Goal: Ask a question: Seek information or help from site administrators or community

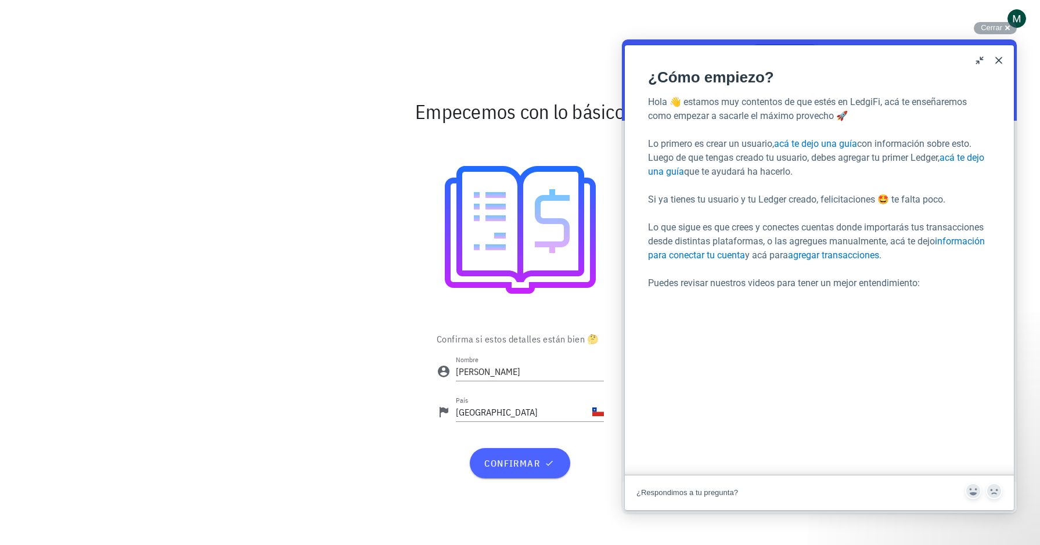
scroll to position [73, 0]
click at [522, 465] on span "confirmar" at bounding box center [520, 464] width 73 height 12
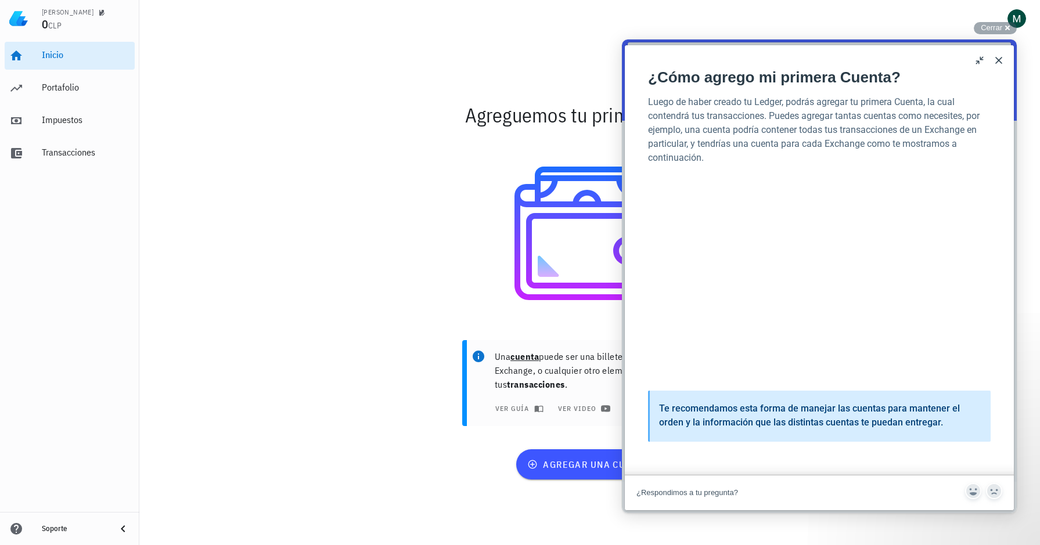
scroll to position [152, 0]
click at [998, 62] on button "Close" at bounding box center [999, 60] width 19 height 19
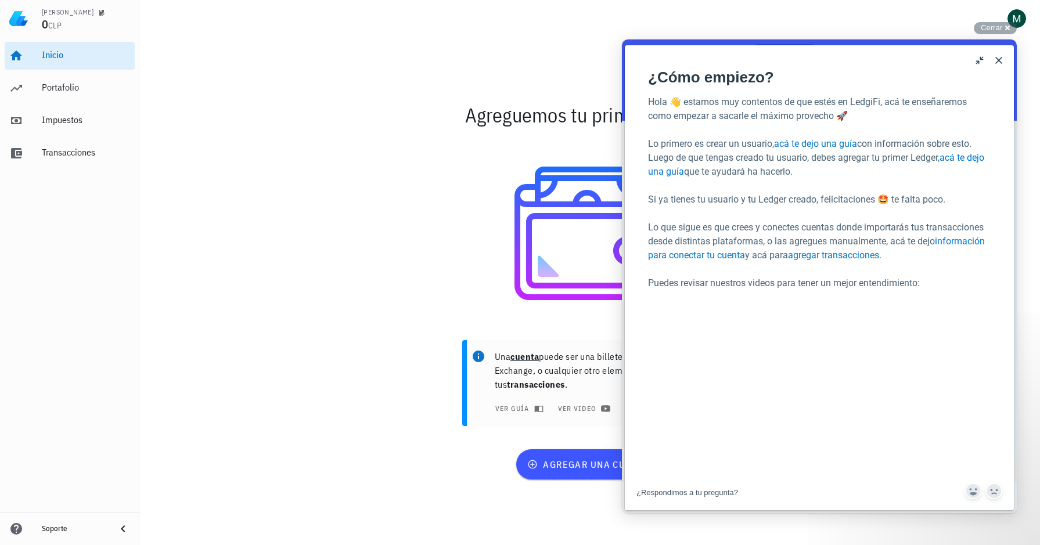
click at [998, 63] on button "Close" at bounding box center [999, 60] width 19 height 19
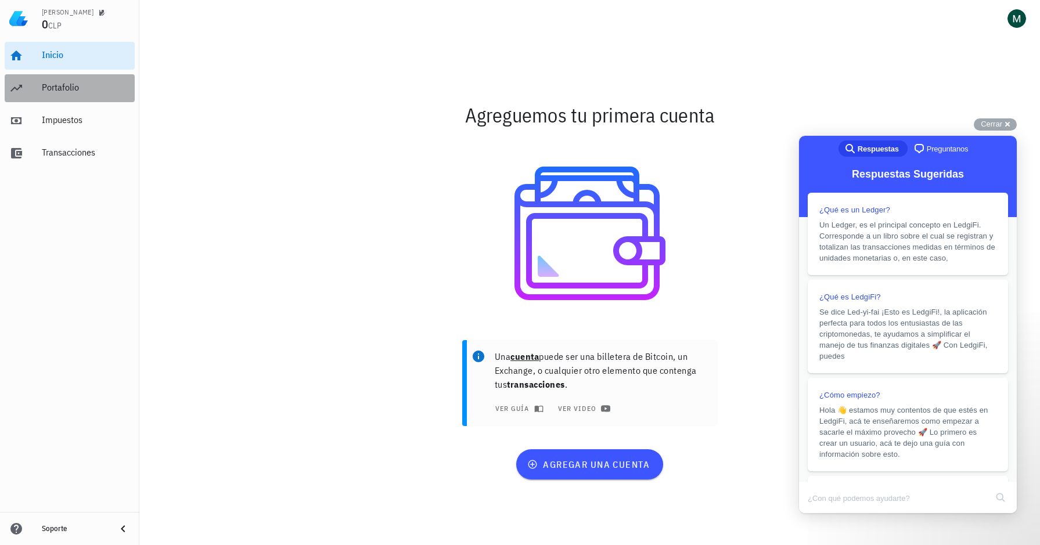
click at [32, 93] on link "Portafolio" at bounding box center [70, 88] width 130 height 28
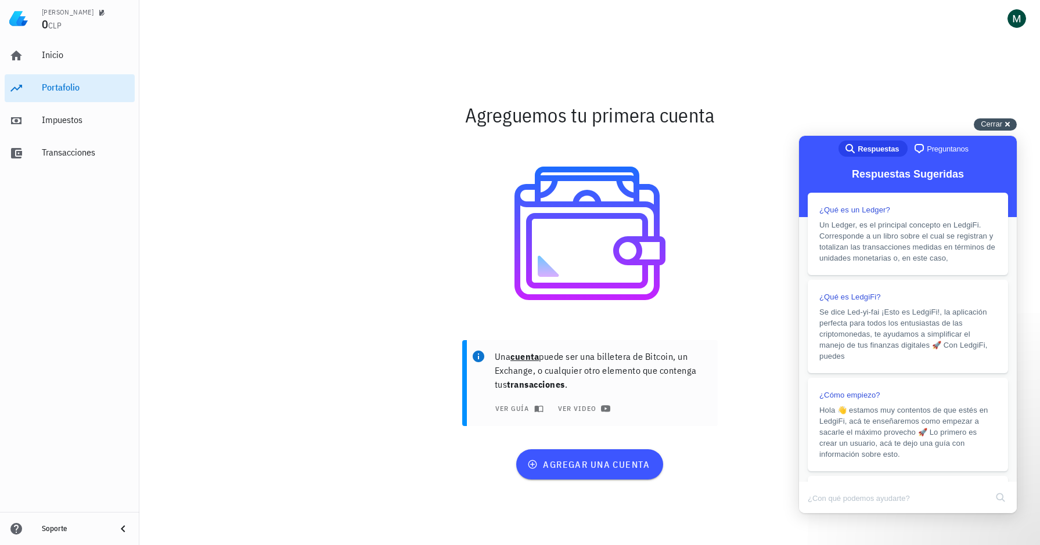
click at [1002, 129] on div "Cerrar cross-small" at bounding box center [995, 124] width 43 height 12
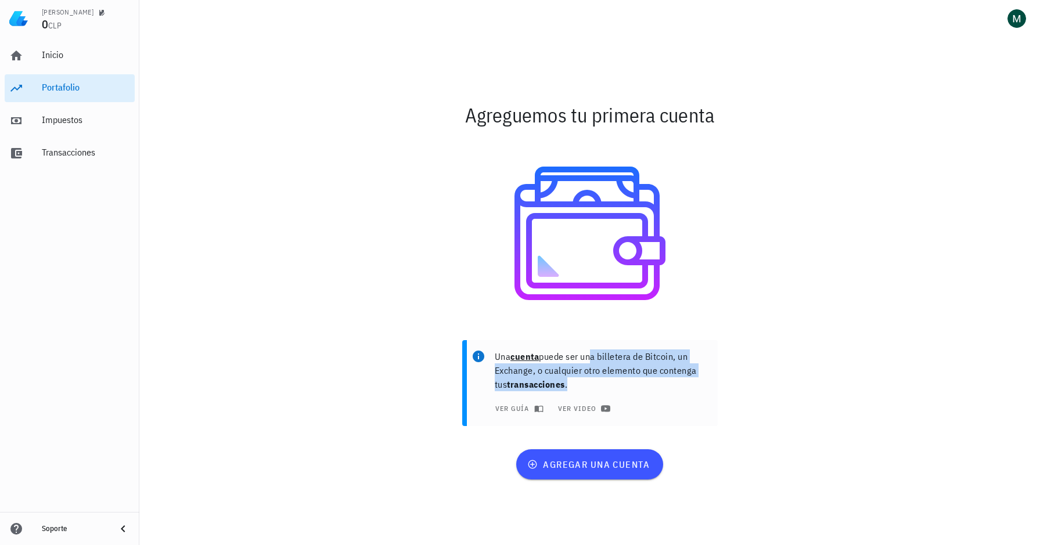
drag, startPoint x: 589, startPoint y: 351, endPoint x: 642, endPoint y: 379, distance: 59.7
click at [642, 379] on p "Una cuenta puede ser una billetera de Bitcoin, un Exchange, o cualquier otro el…" at bounding box center [602, 371] width 214 height 42
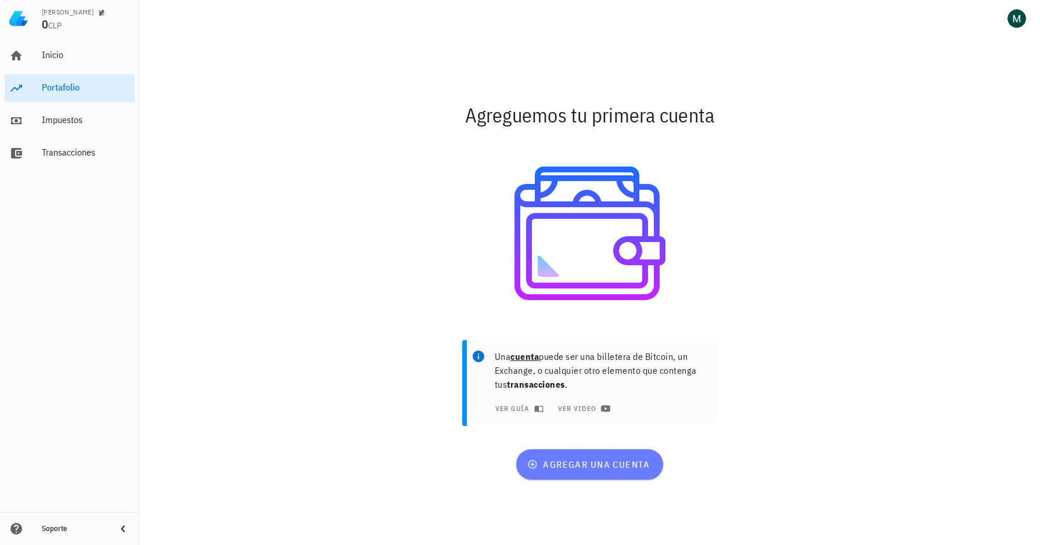
click at [578, 455] on button "agregar una cuenta" at bounding box center [589, 464] width 147 height 30
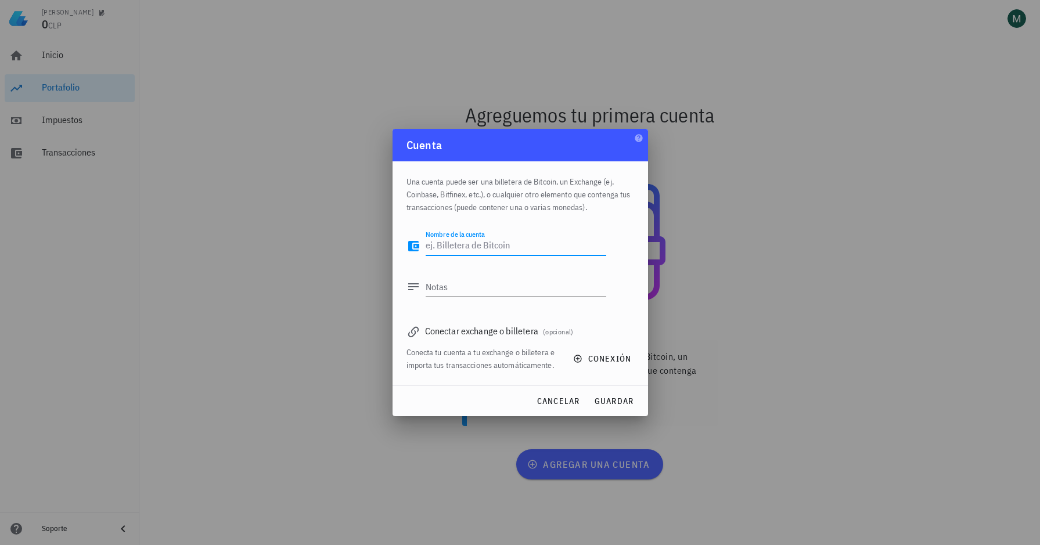
click at [517, 251] on textarea "Nombre de la cuenta" at bounding box center [516, 246] width 181 height 19
type textarea "Futuros Pionex"
click at [518, 290] on textarea "Notas" at bounding box center [516, 287] width 181 height 19
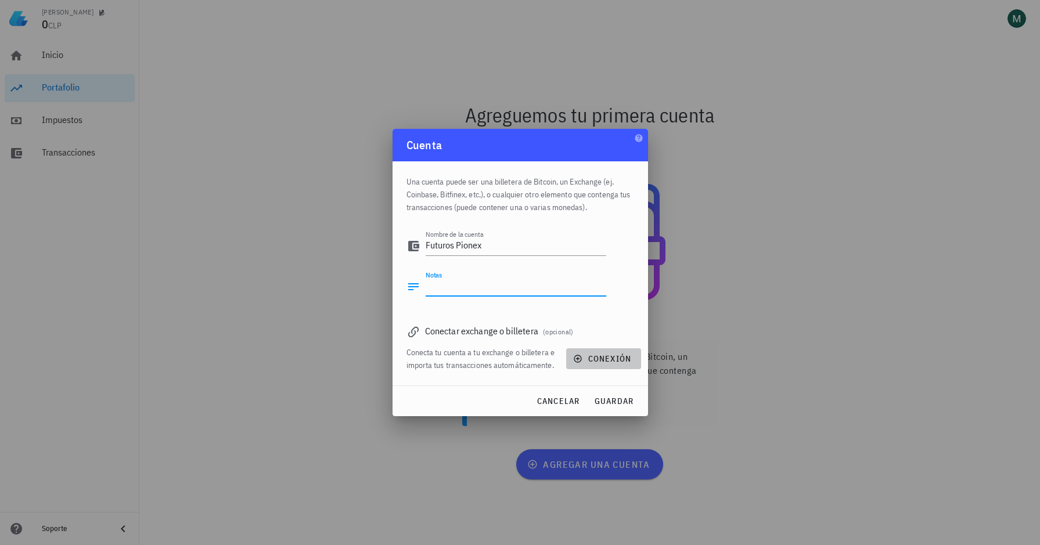
click at [581, 363] on icon "button" at bounding box center [577, 358] width 9 height 9
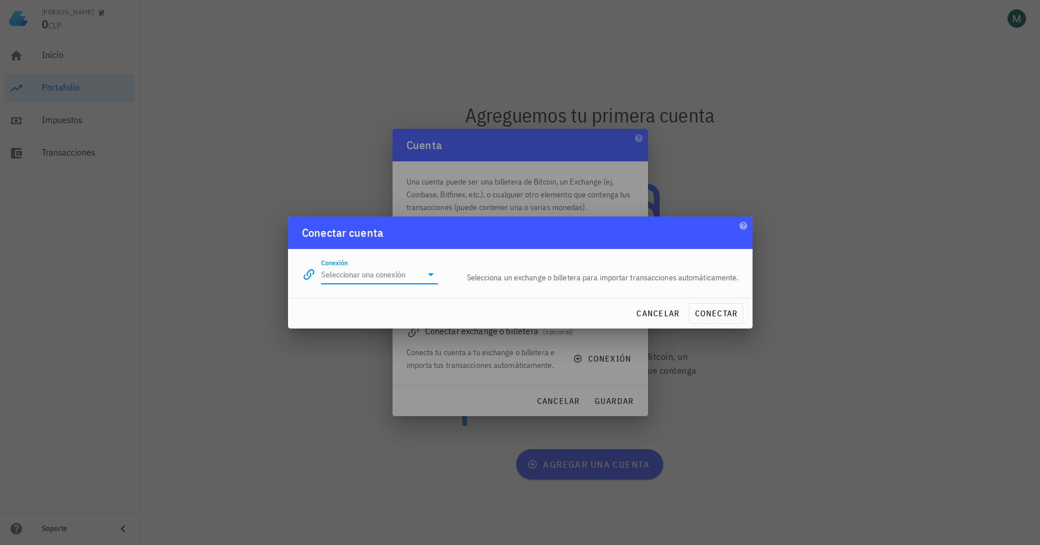
click at [416, 274] on input "Conexión" at bounding box center [371, 274] width 101 height 19
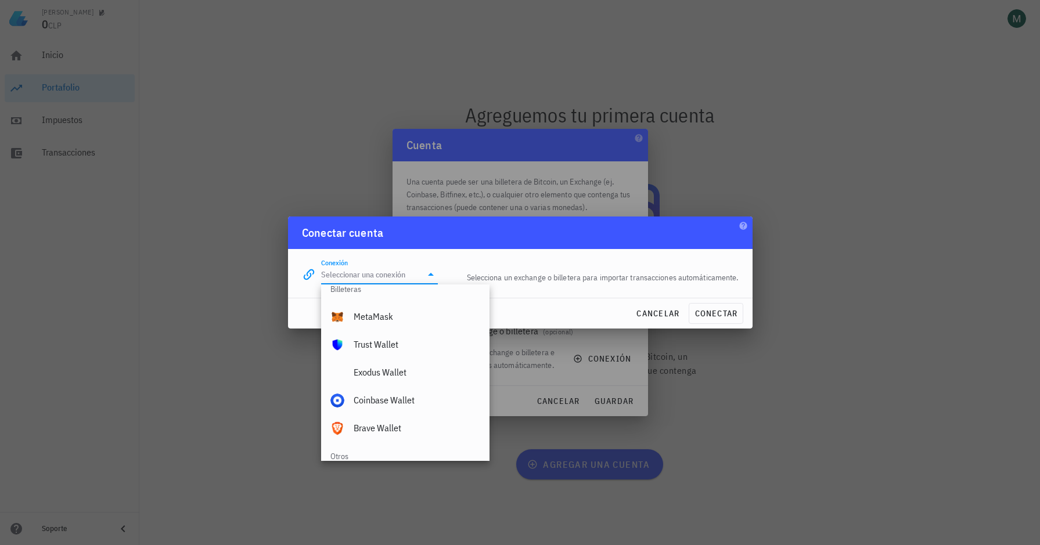
scroll to position [815, 0]
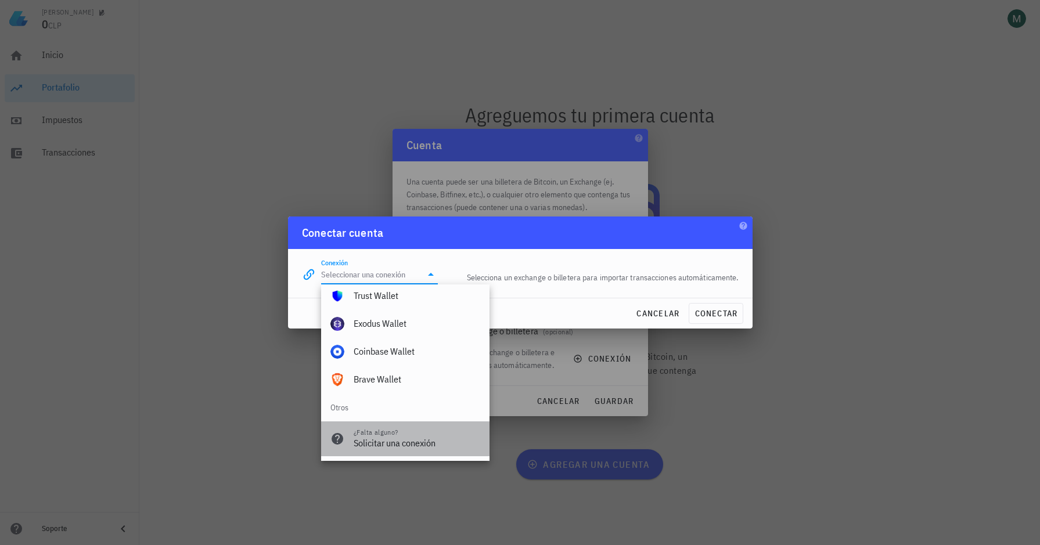
click at [451, 451] on div "¿Falta alguno? Solicitar una conexión" at bounding box center [417, 439] width 127 height 35
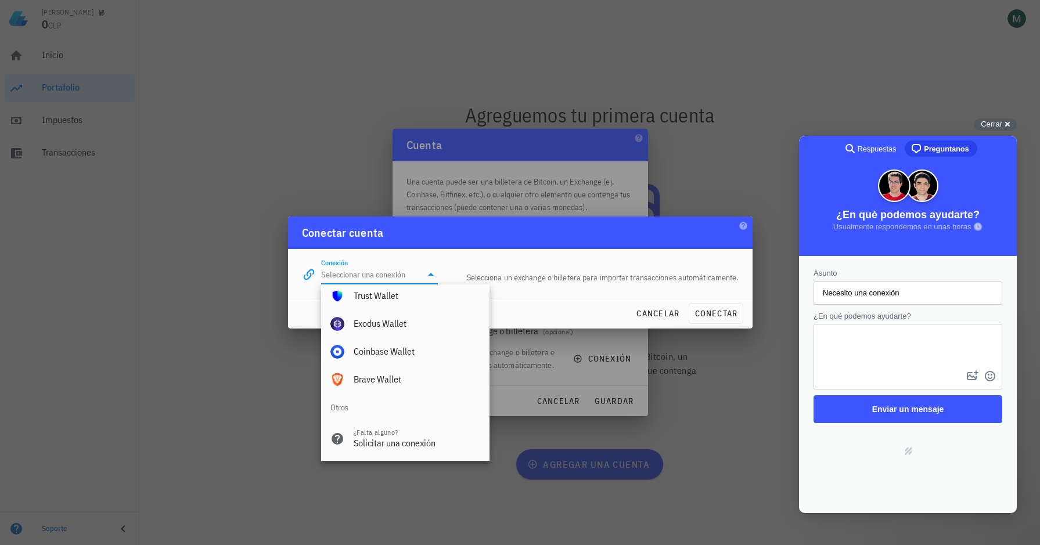
click at [552, 410] on div at bounding box center [520, 272] width 1040 height 545
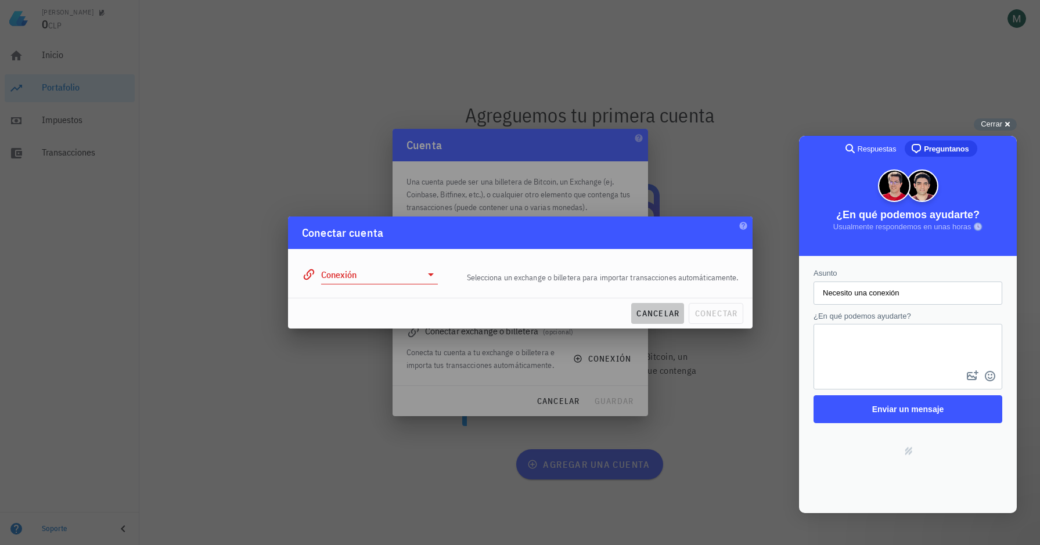
click at [649, 311] on span "cancelar" at bounding box center [658, 313] width 44 height 10
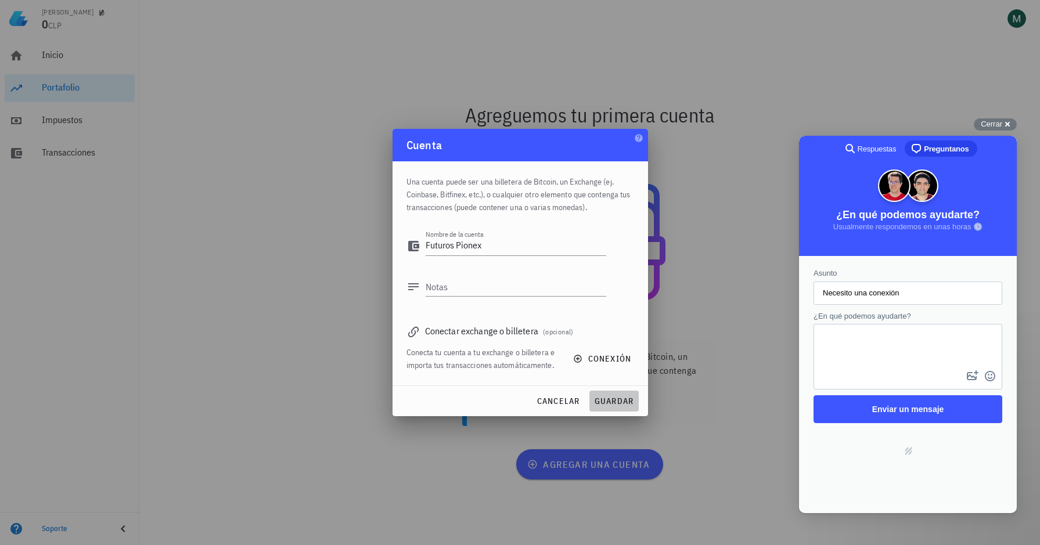
click at [598, 398] on span "guardar" at bounding box center [614, 401] width 40 height 10
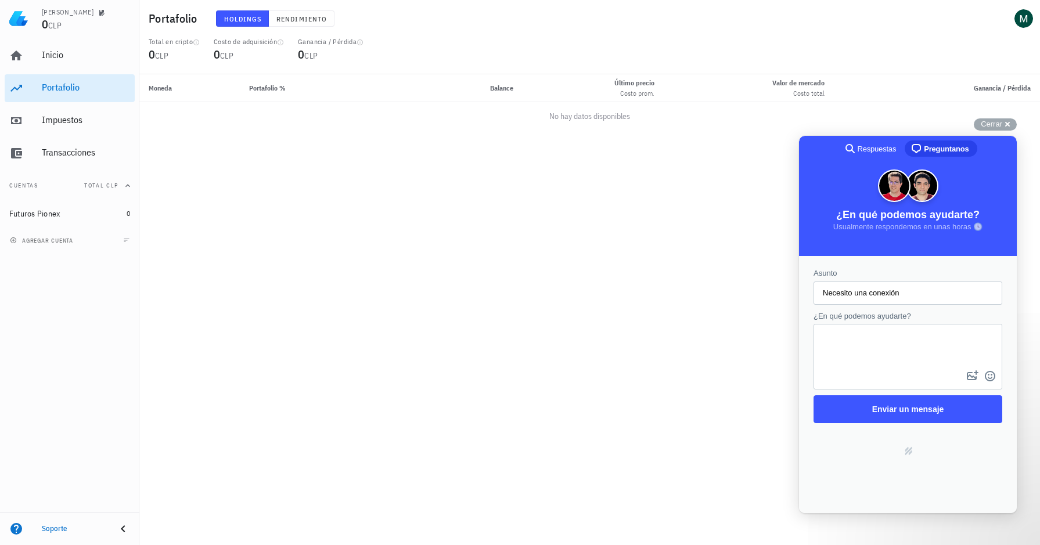
click at [830, 210] on h2 "¿En qué podemos ayudarte?" at bounding box center [908, 213] width 195 height 18
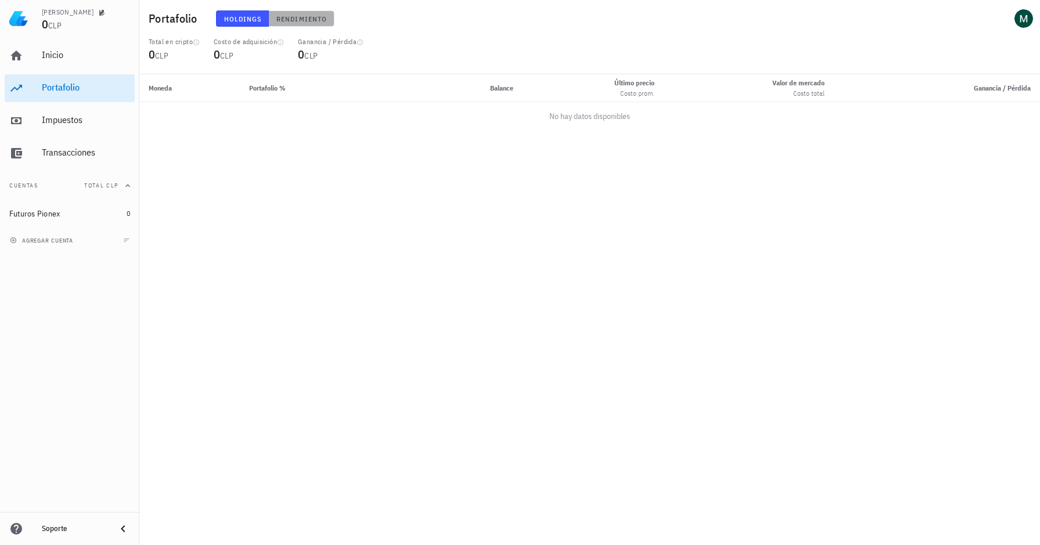
click at [287, 20] on span "Rendimiento" at bounding box center [301, 19] width 51 height 9
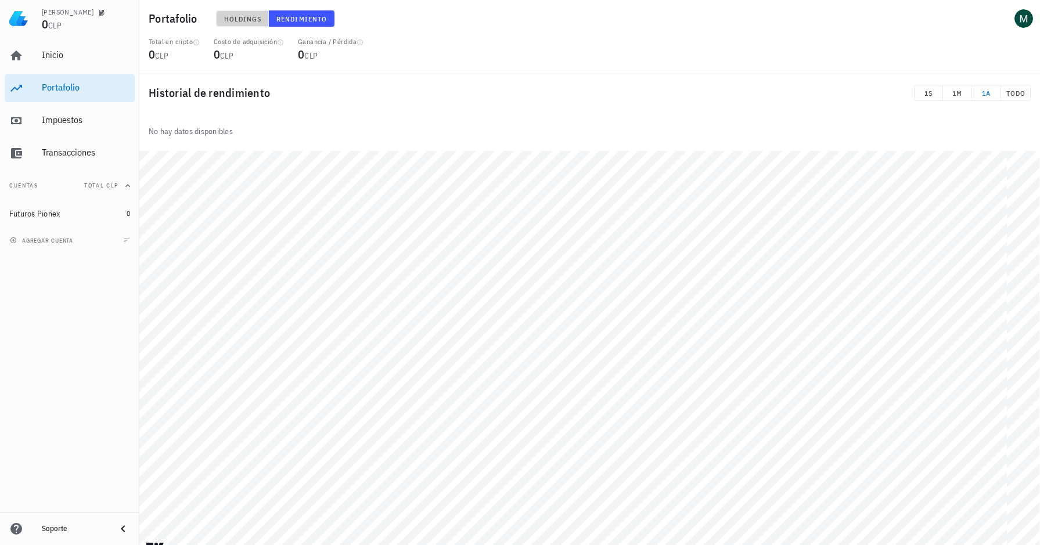
click at [245, 15] on span "Holdings" at bounding box center [243, 19] width 38 height 9
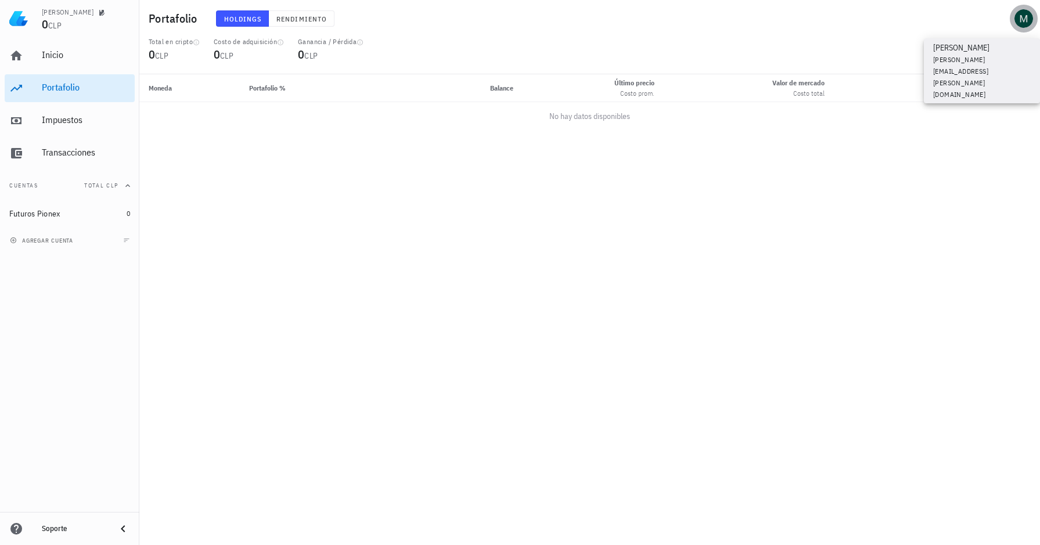
click at [1017, 17] on div "avatar" at bounding box center [1023, 18] width 19 height 19
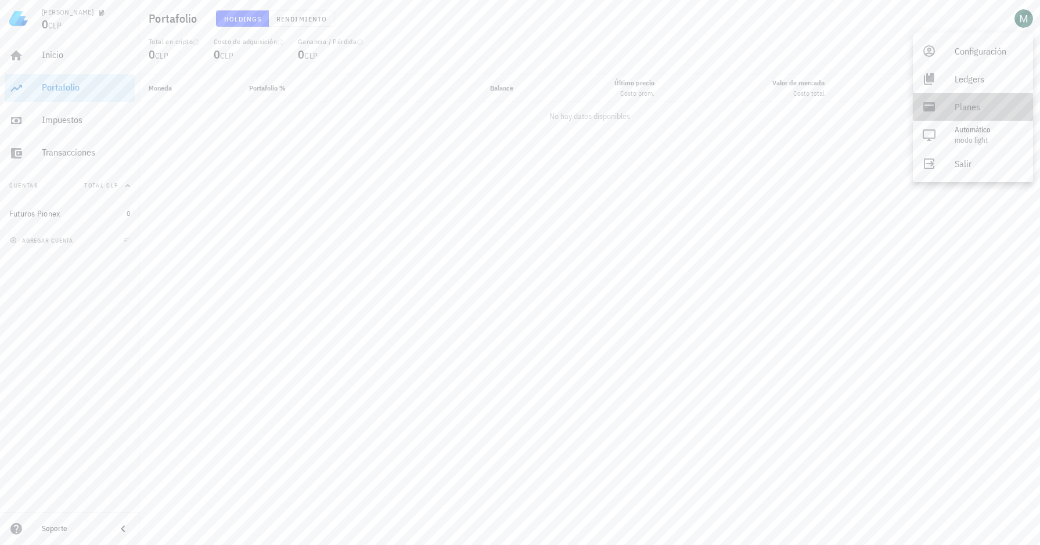
click at [958, 110] on div "Planes" at bounding box center [989, 106] width 69 height 23
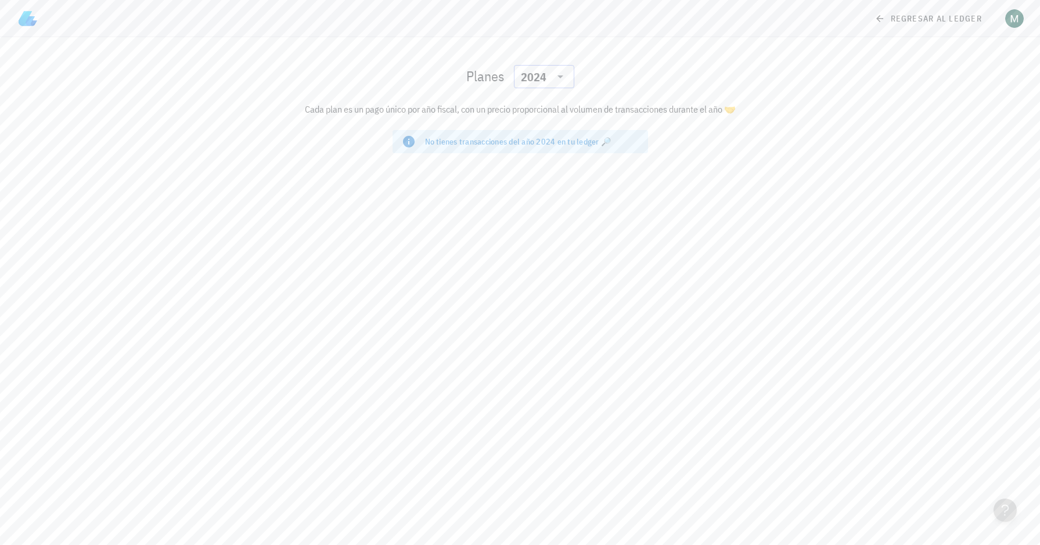
click at [549, 83] on input "text" at bounding box center [550, 76] width 2 height 19
click at [539, 108] on div "2025" at bounding box center [544, 106] width 42 height 9
click at [540, 146] on div "No tienes transacciones del año 2025 en tu ledger 🔎" at bounding box center [532, 142] width 214 height 12
click at [539, 145] on div "No tienes transacciones del año 2025 en tu ledger 🔎" at bounding box center [532, 142] width 214 height 12
click at [891, 26] on link "regresar al ledger" at bounding box center [930, 18] width 124 height 21
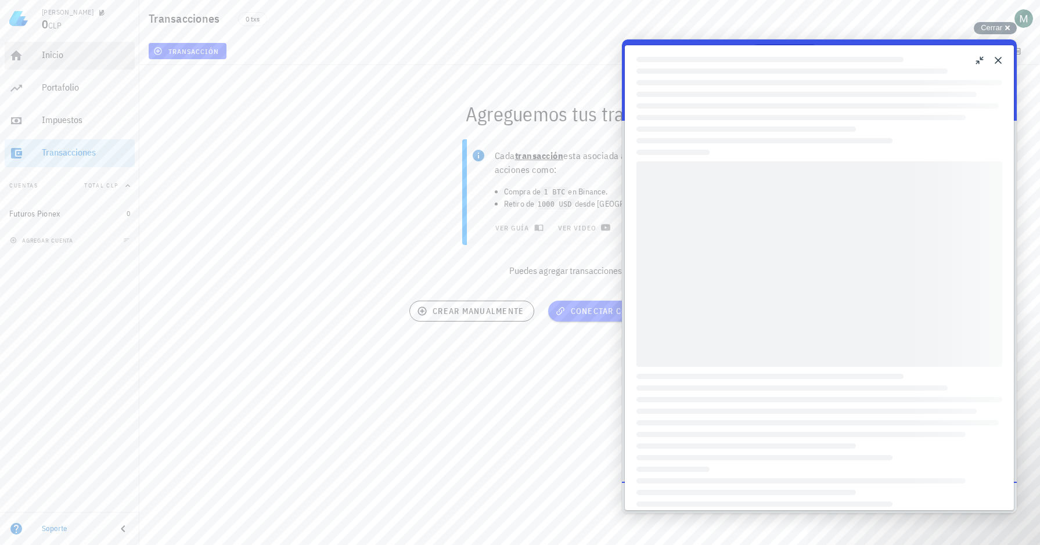
click at [54, 60] on div "Inicio" at bounding box center [86, 54] width 88 height 11
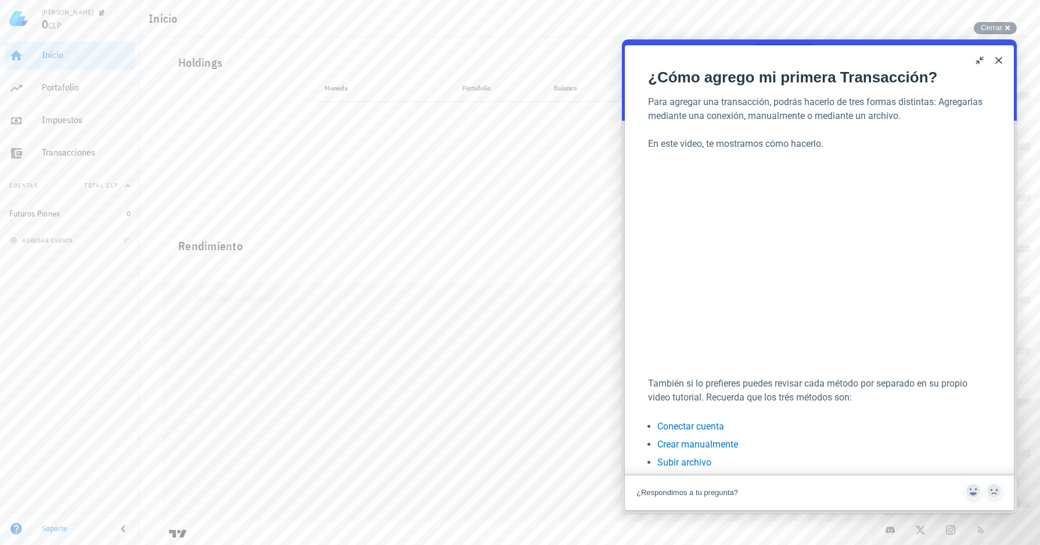
scroll to position [181, 0]
click at [61, 208] on div "Futuros Pionex" at bounding box center [65, 214] width 113 height 25
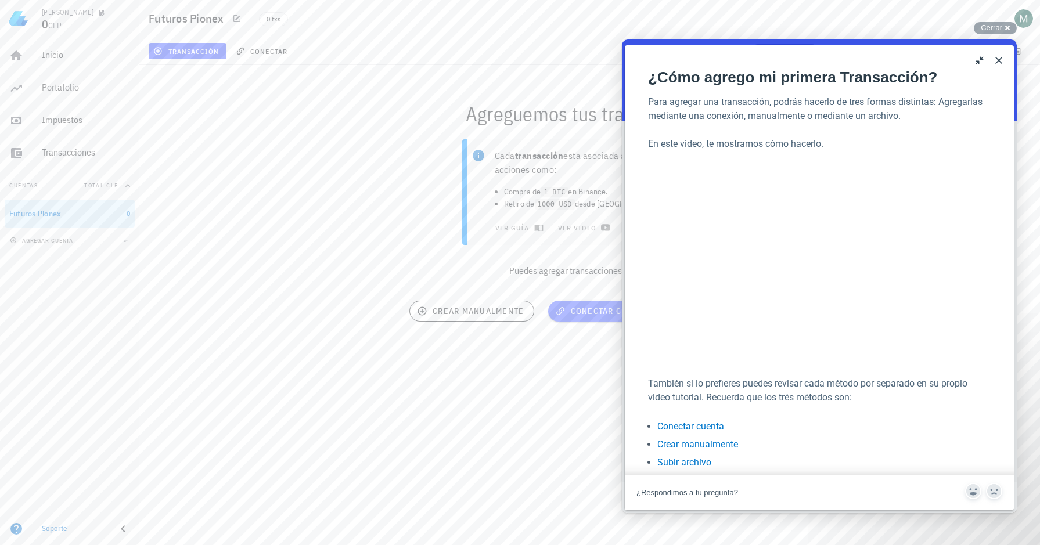
click at [981, 62] on button "u" at bounding box center [980, 60] width 19 height 19
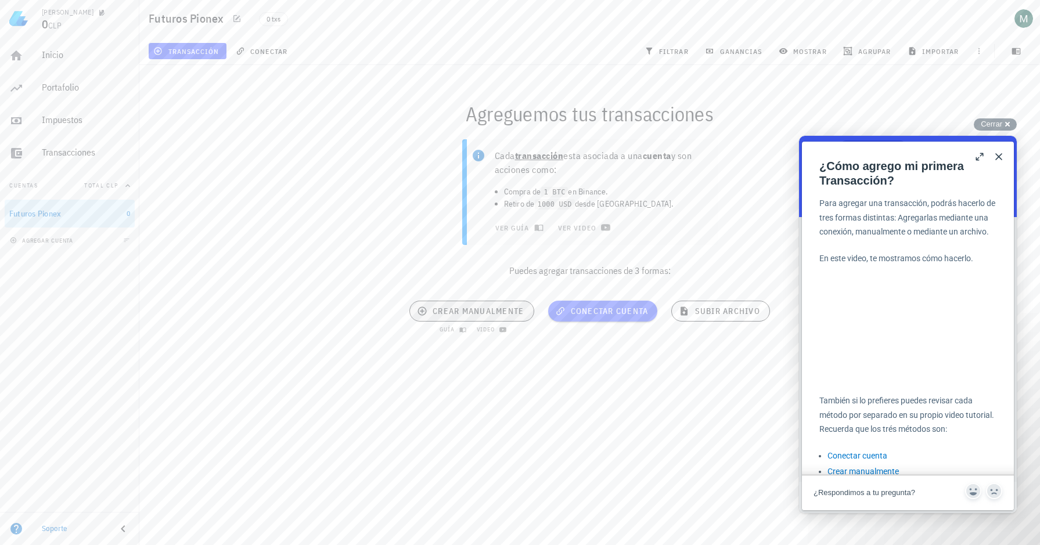
click at [458, 313] on span "crear manualmente" at bounding box center [471, 311] width 105 height 10
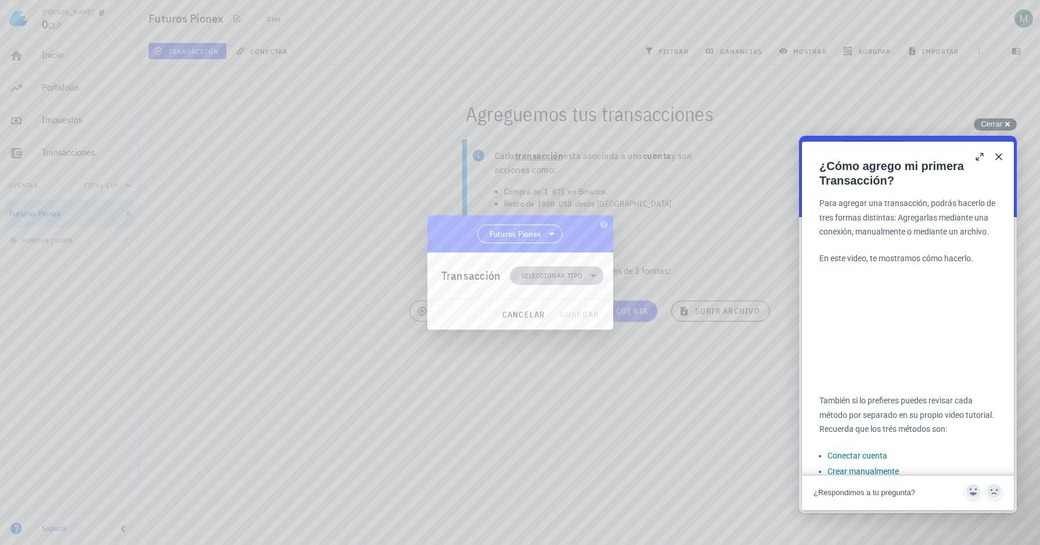
click at [552, 282] on span "Seleccionar tipo" at bounding box center [557, 276] width 80 height 19
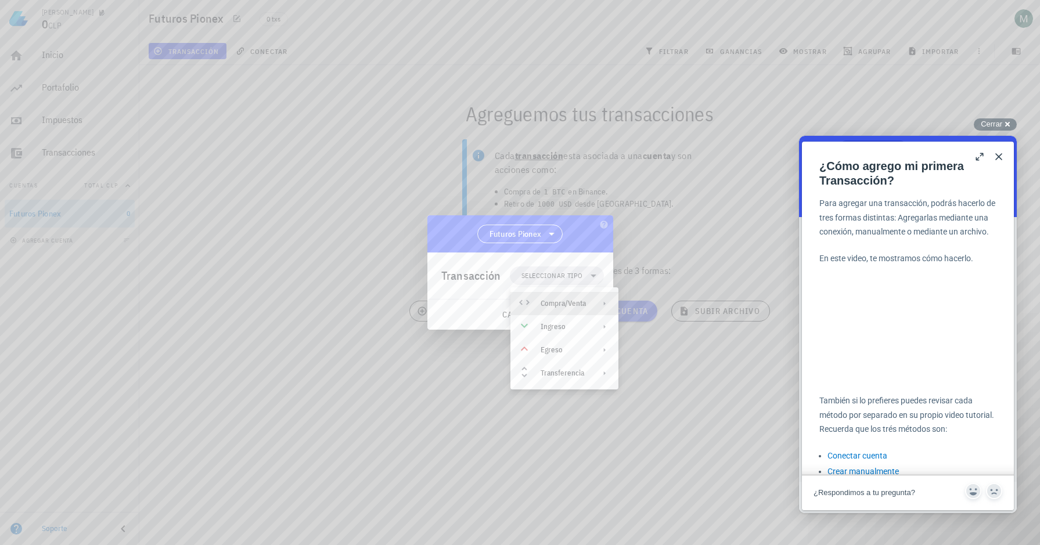
click at [584, 307] on div "Compra/Venta" at bounding box center [563, 303] width 45 height 9
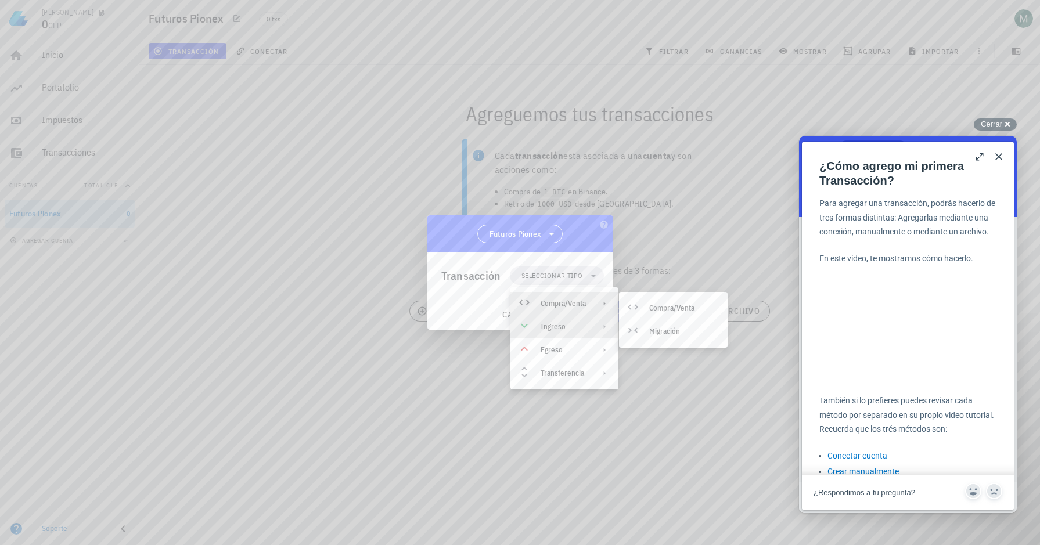
click at [584, 333] on div "Ingreso" at bounding box center [564, 326] width 108 height 23
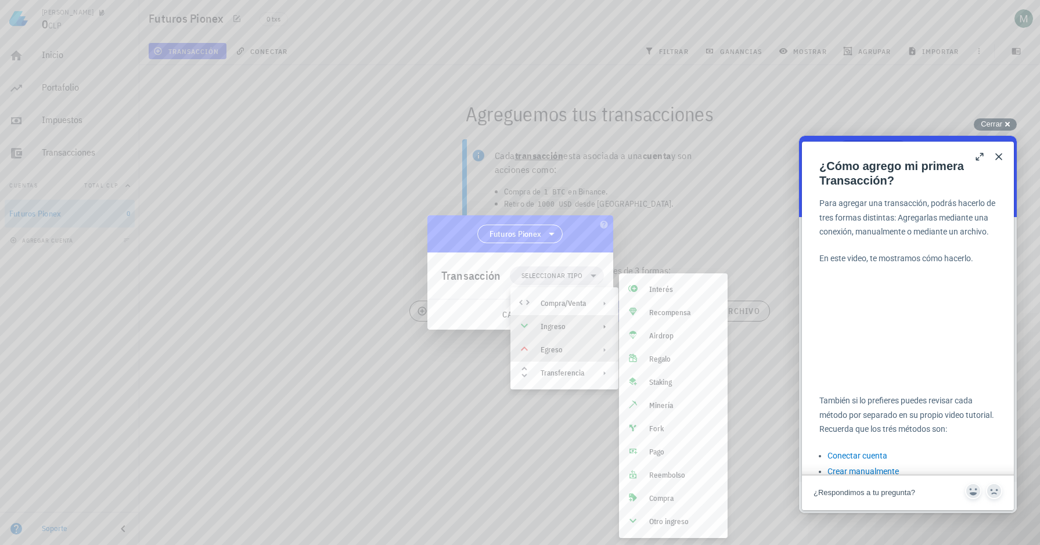
click at [575, 349] on div "Egreso" at bounding box center [563, 350] width 45 height 9
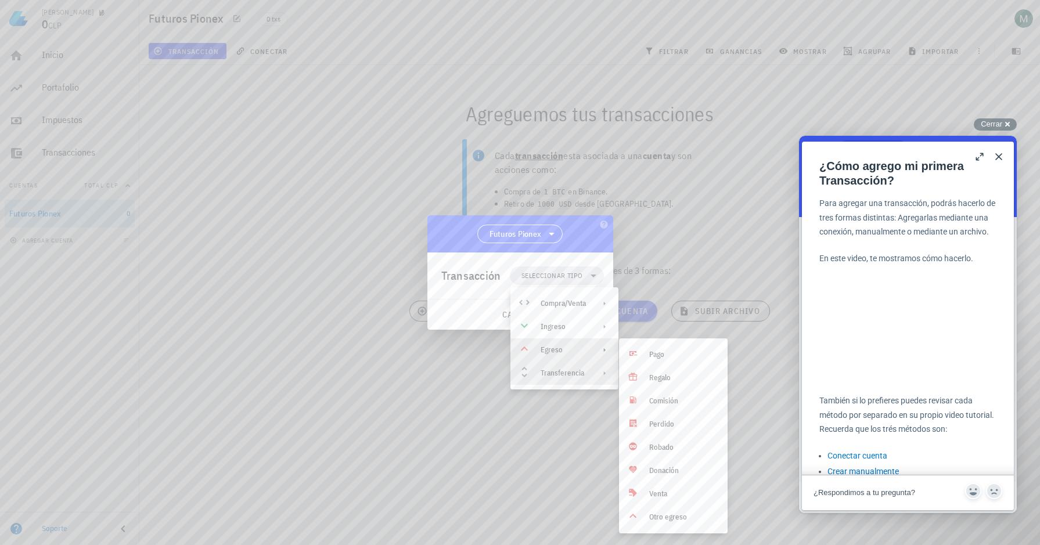
click at [579, 380] on div "Transferencia" at bounding box center [564, 373] width 108 height 23
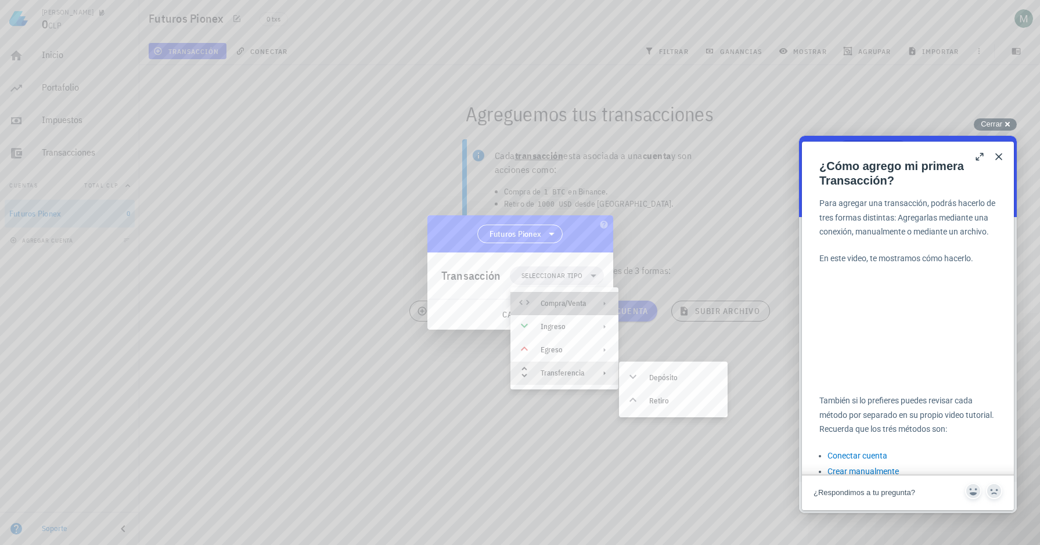
click at [585, 299] on div "Compra/Venta" at bounding box center [563, 303] width 45 height 9
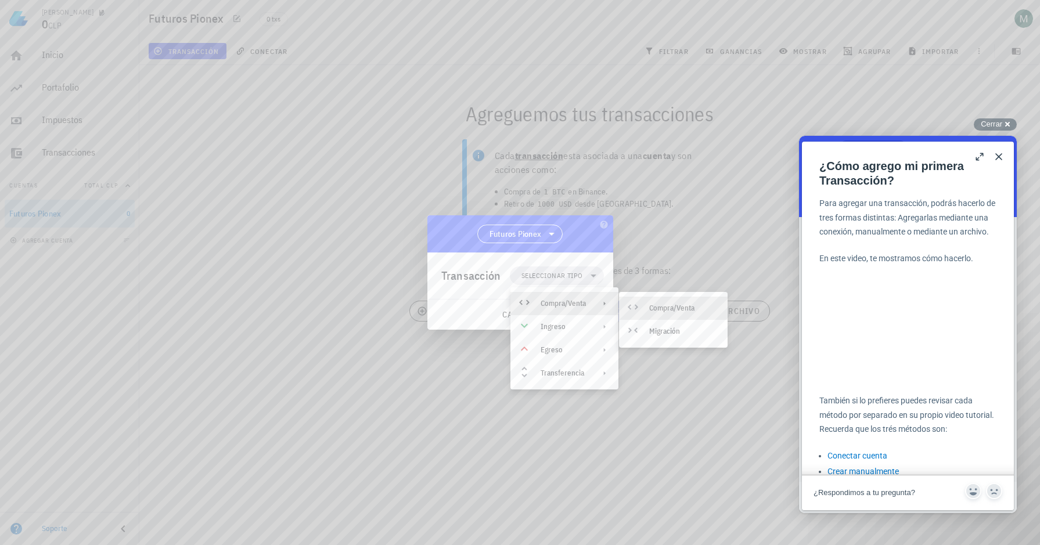
click at [634, 305] on icon at bounding box center [633, 307] width 14 height 14
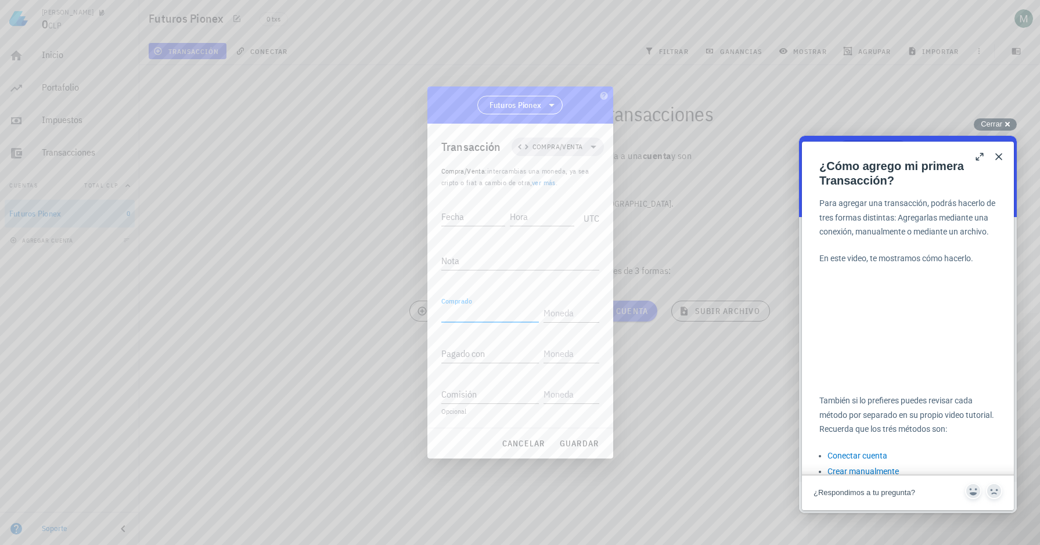
click at [505, 311] on input "Comprado" at bounding box center [490, 313] width 98 height 19
click at [586, 316] on input "text" at bounding box center [570, 313] width 53 height 19
click at [488, 360] on input "Pagado con" at bounding box center [490, 353] width 98 height 19
click at [573, 361] on input "text" at bounding box center [570, 353] width 53 height 19
click at [498, 393] on input "Comisión" at bounding box center [490, 394] width 98 height 19
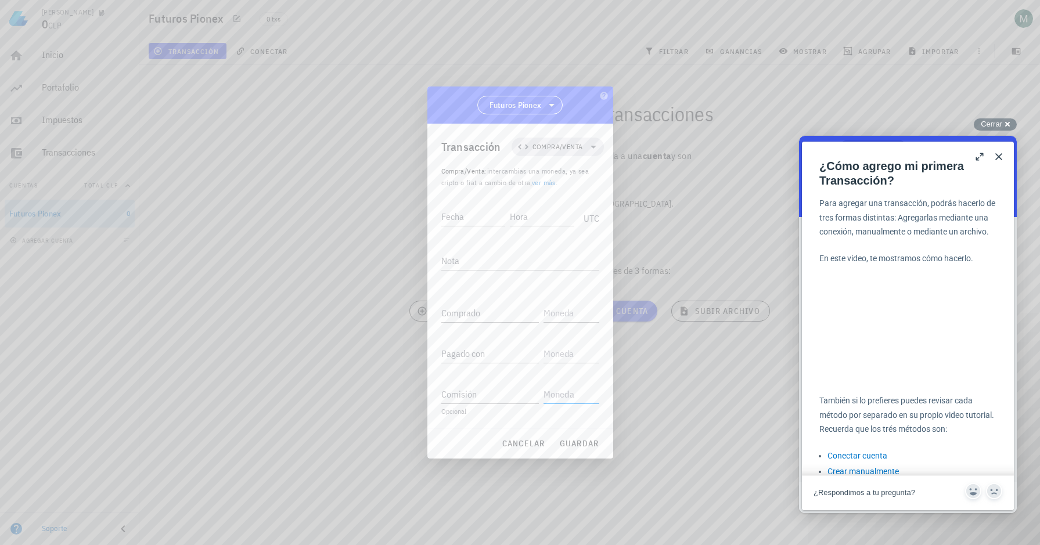
click at [572, 393] on input "text" at bounding box center [570, 394] width 53 height 19
click at [571, 148] on span "Compra/Venta" at bounding box center [557, 147] width 51 height 12
click at [569, 167] on div "Compra/Venta" at bounding box center [566, 174] width 108 height 23
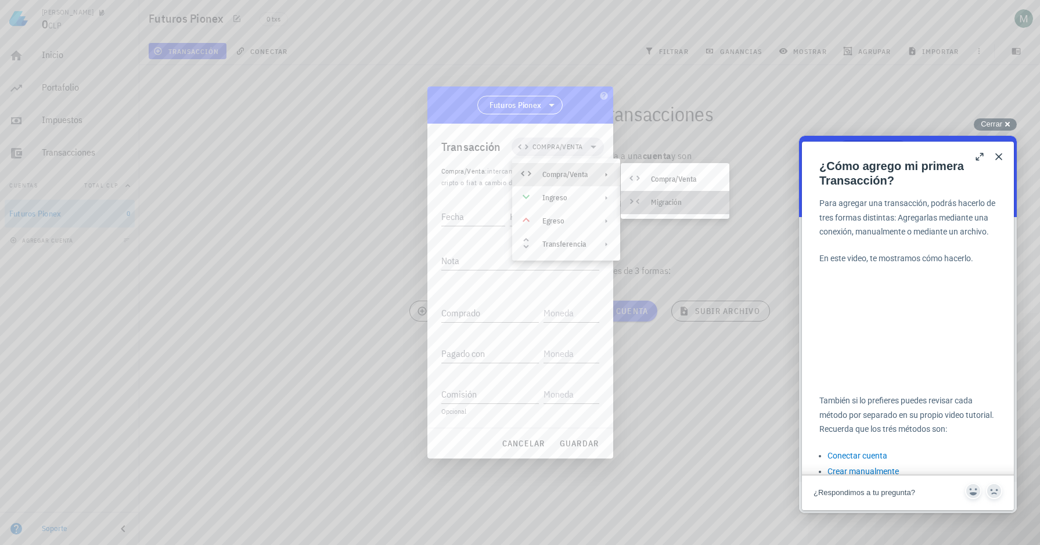
click at [645, 204] on div "Migración" at bounding box center [675, 202] width 109 height 23
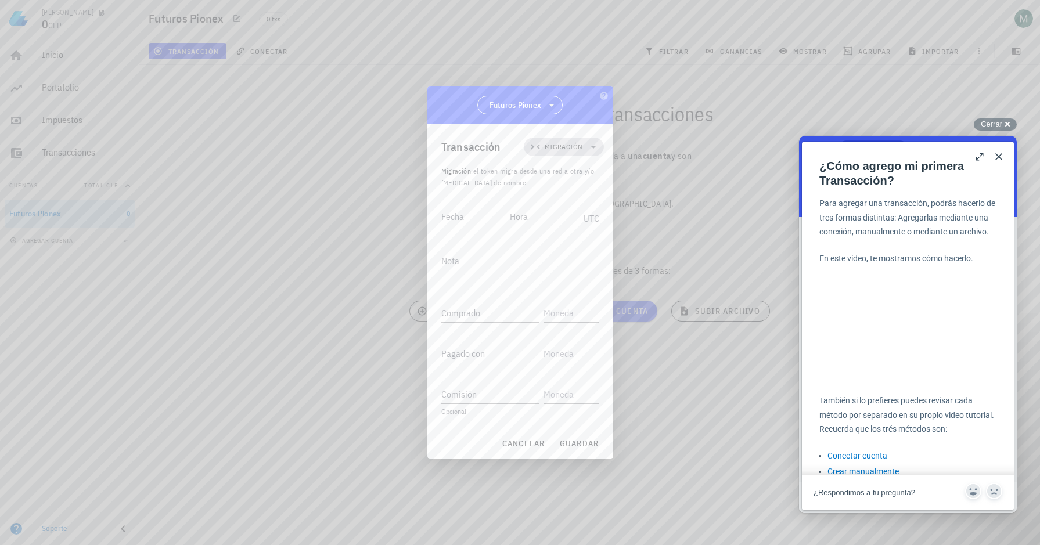
click at [569, 146] on span "Migración" at bounding box center [564, 147] width 38 height 12
click at [565, 167] on div "Compra/Venta" at bounding box center [578, 174] width 108 height 23
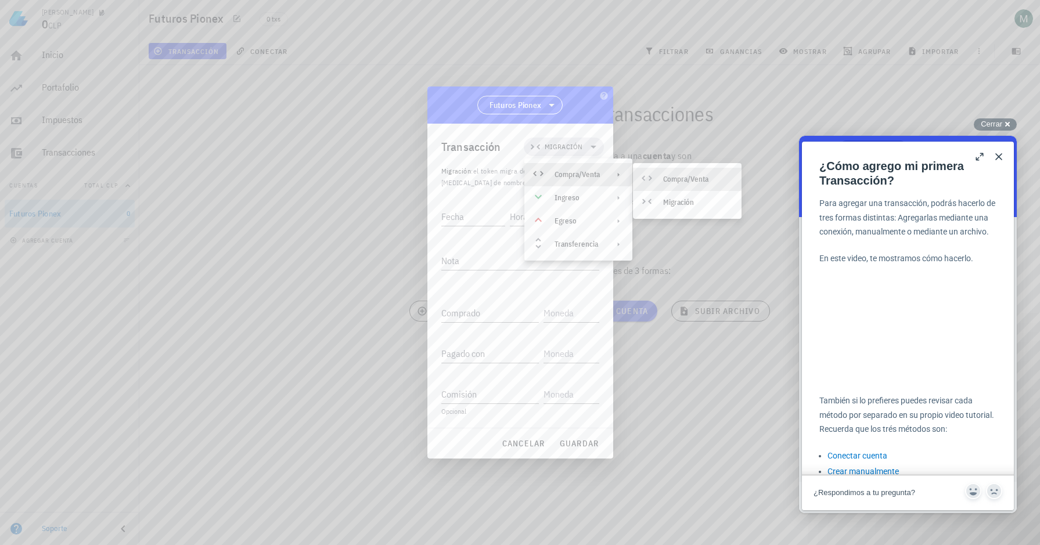
click at [671, 188] on div "Compra/Venta" at bounding box center [687, 179] width 109 height 23
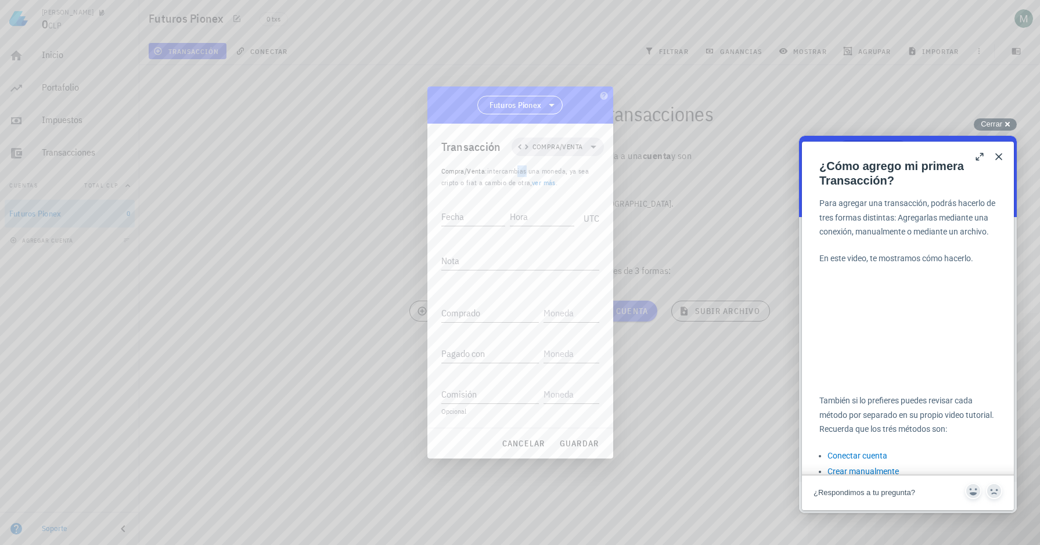
drag, startPoint x: 519, startPoint y: 173, endPoint x: 528, endPoint y: 175, distance: 9.6
click at [528, 175] on span "intercambias una moneda, ya sea cripto o fiat a cambio de otra, ver más ." at bounding box center [515, 177] width 148 height 20
click at [520, 180] on span "intercambias una moneda, ya sea cripto o fiat a cambio de otra, ver más ." at bounding box center [515, 177] width 148 height 20
click at [550, 185] on link "ver más" at bounding box center [544, 182] width 24 height 9
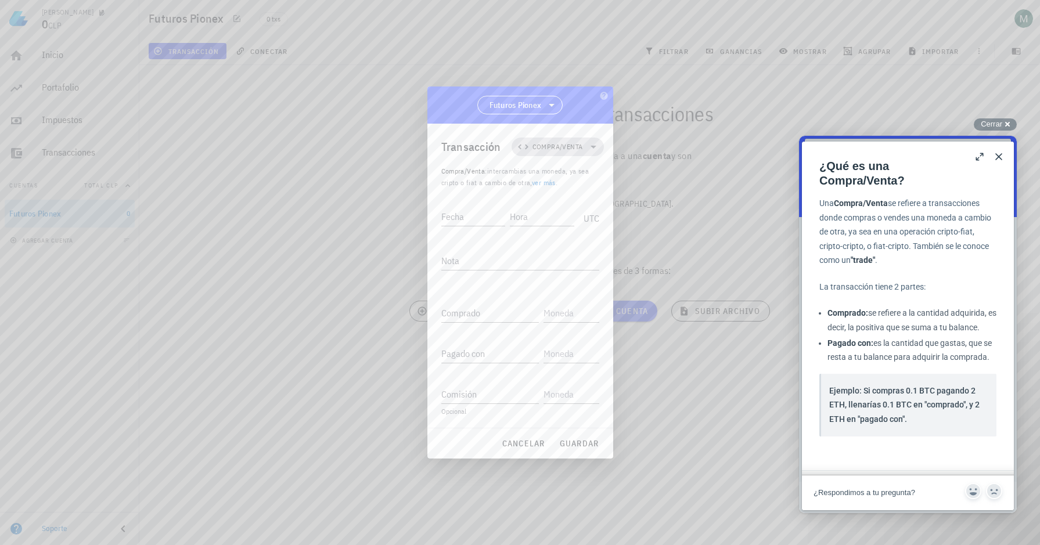
click at [582, 142] on span "Compra/Venta" at bounding box center [557, 147] width 51 height 12
click at [582, 242] on div "Transferencia" at bounding box center [564, 244] width 45 height 9
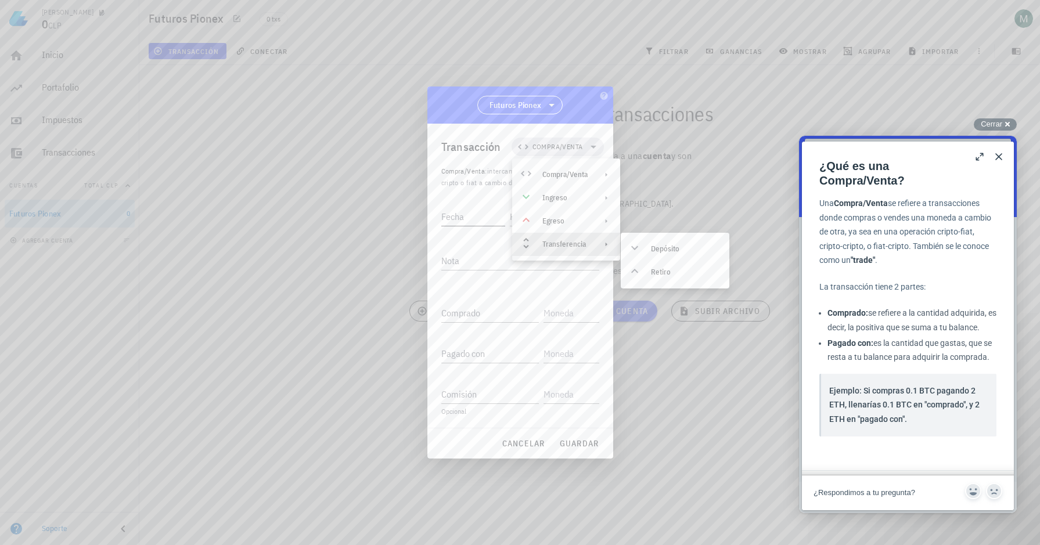
click at [492, 200] on div "Fecha" at bounding box center [475, 214] width 69 height 29
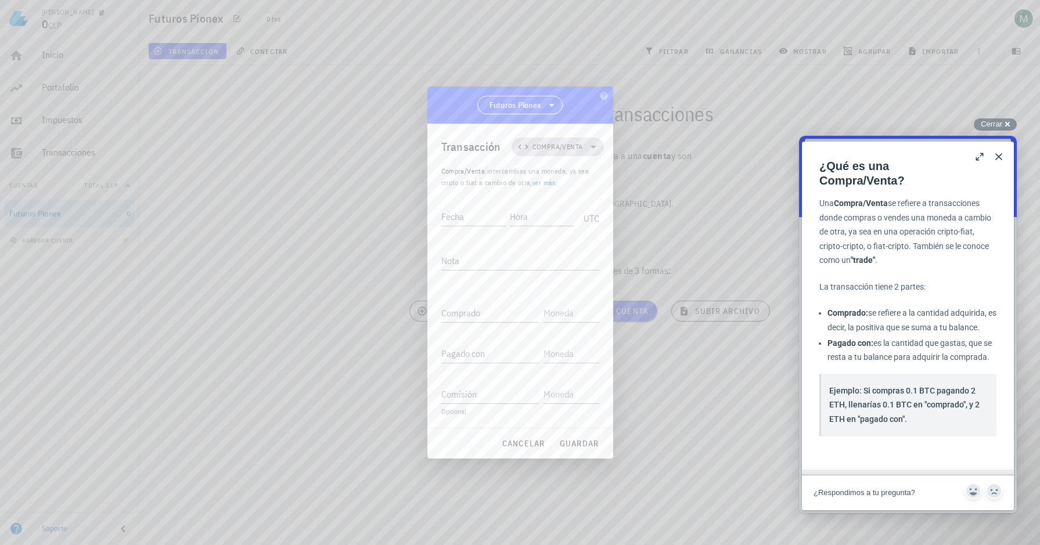
click at [570, 145] on span "Compra/Venta" at bounding box center [557, 147] width 51 height 12
click at [575, 178] on div "Compra/Venta" at bounding box center [564, 174] width 45 height 9
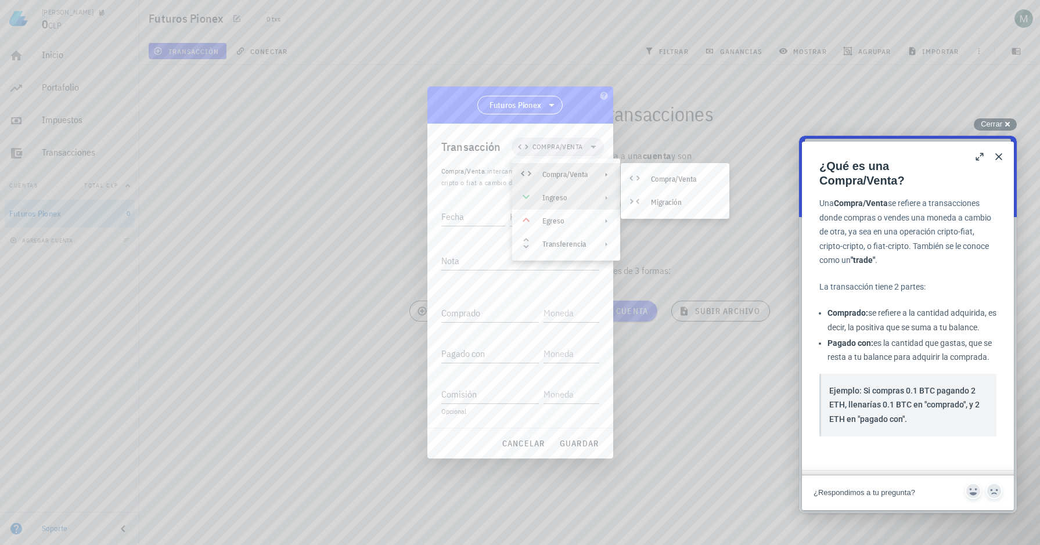
click at [581, 206] on div "Ingreso" at bounding box center [566, 197] width 108 height 23
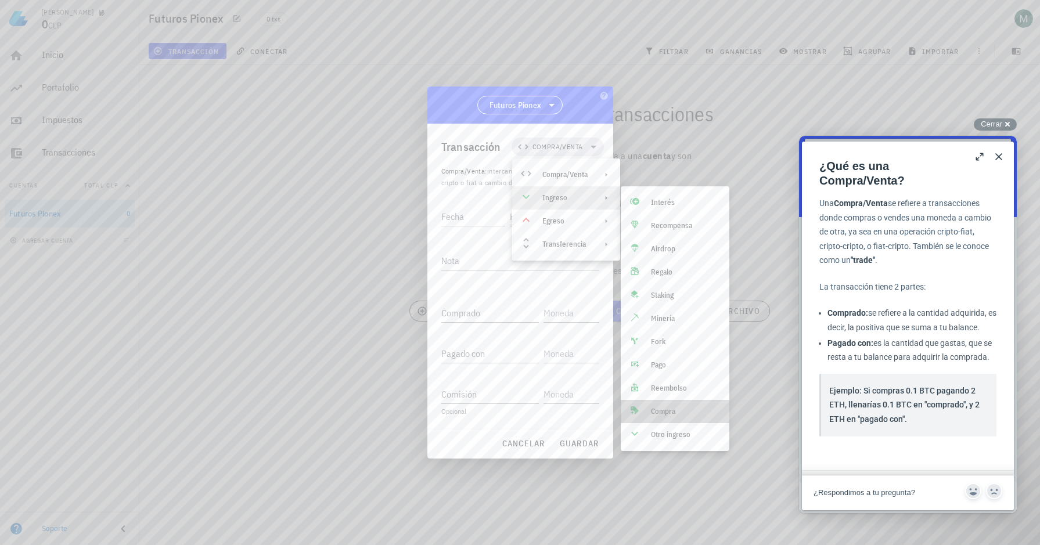
click at [675, 416] on div "Compra" at bounding box center [675, 411] width 109 height 23
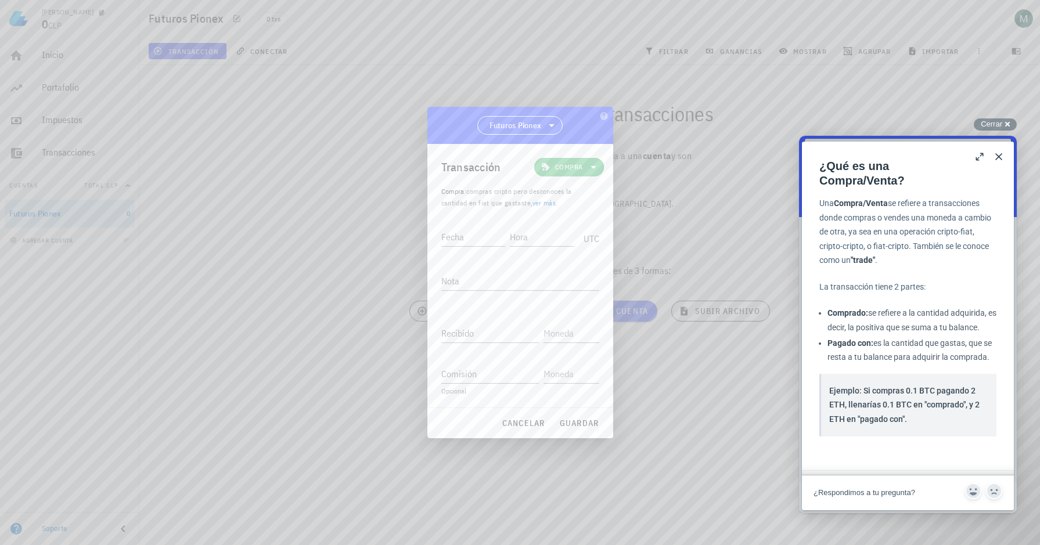
click at [570, 171] on span "Compra" at bounding box center [568, 167] width 27 height 12
click at [603, 217] on div "Ingreso" at bounding box center [587, 218] width 45 height 9
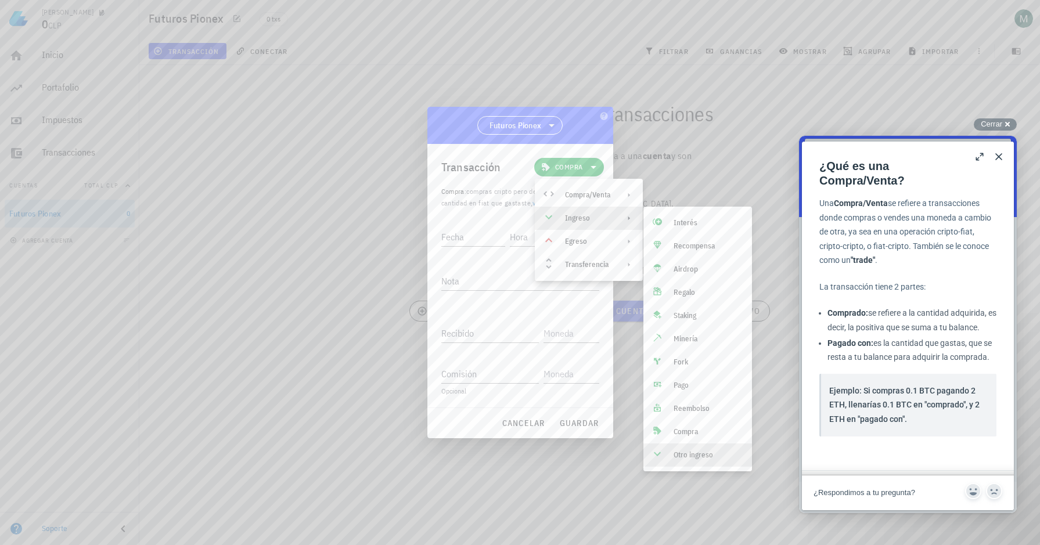
click at [695, 451] on div "Otro ingreso" at bounding box center [708, 455] width 69 height 9
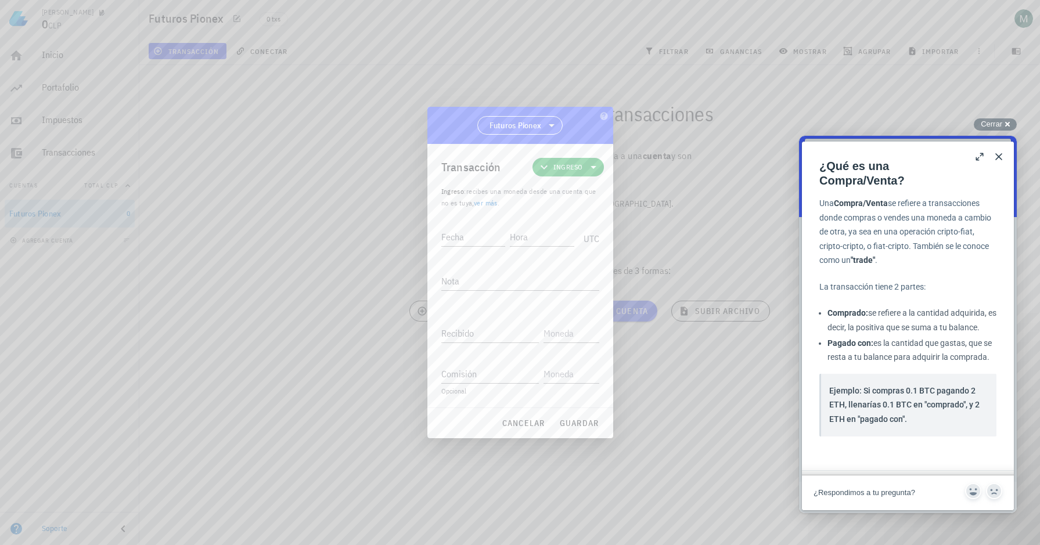
click at [577, 170] on span "Ingreso" at bounding box center [568, 167] width 30 height 12
click at [605, 229] on div "Compra/Venta Ingreso Egreso Transferencia" at bounding box center [586, 230] width 108 height 93
click at [605, 214] on div "Ingreso" at bounding box center [586, 218] width 108 height 23
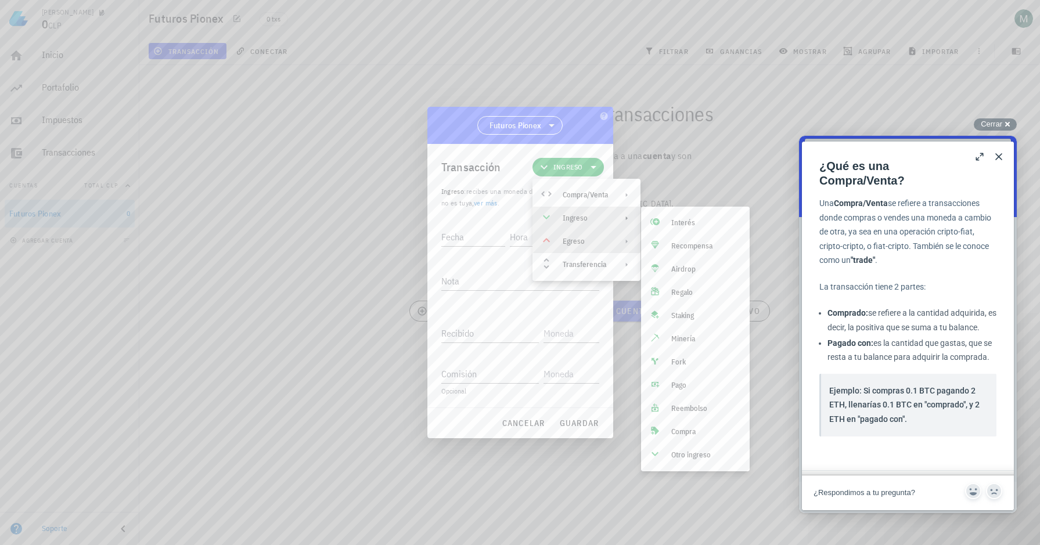
click at [578, 250] on div "Egreso" at bounding box center [586, 241] width 108 height 23
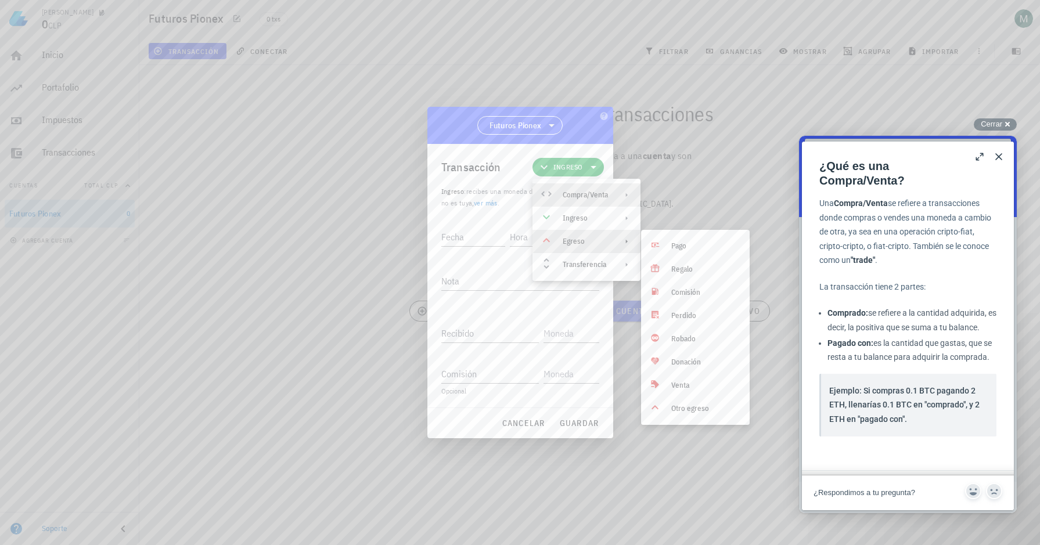
click at [605, 196] on div "Compra/Venta" at bounding box center [585, 194] width 45 height 9
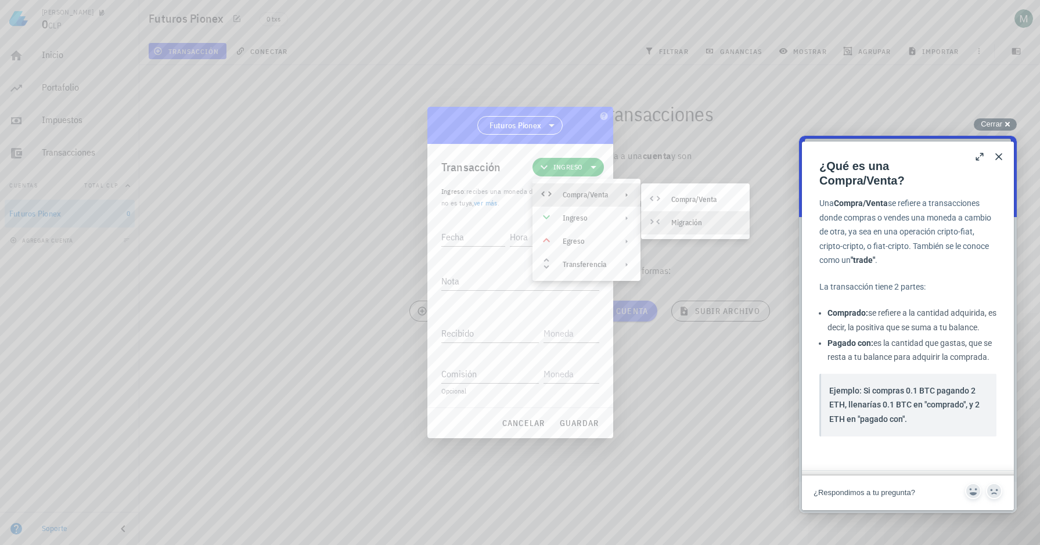
click at [663, 220] on div at bounding box center [657, 223] width 14 height 14
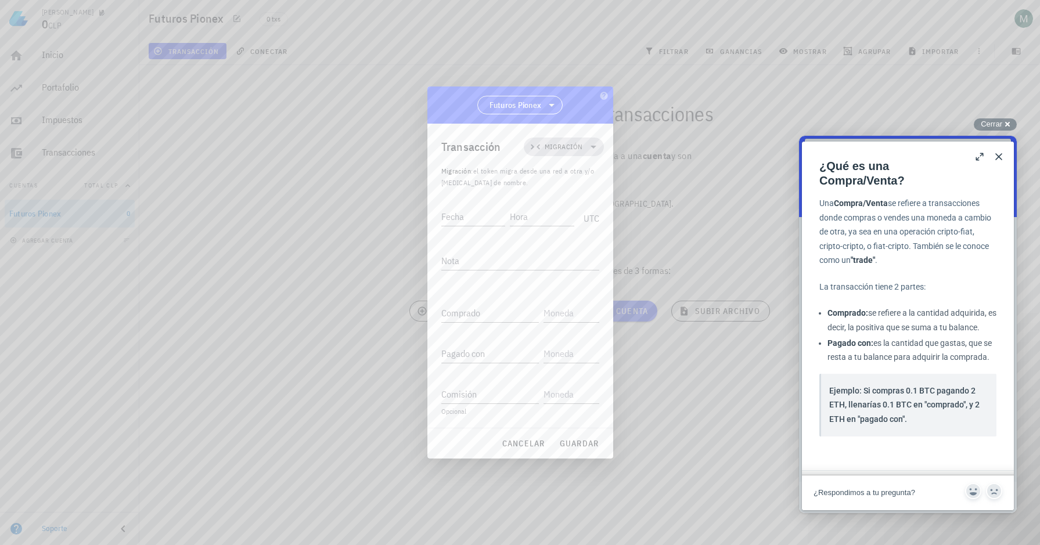
click at [564, 152] on span "Migración" at bounding box center [564, 147] width 38 height 12
click at [565, 183] on div "Compra/Venta" at bounding box center [578, 174] width 108 height 23
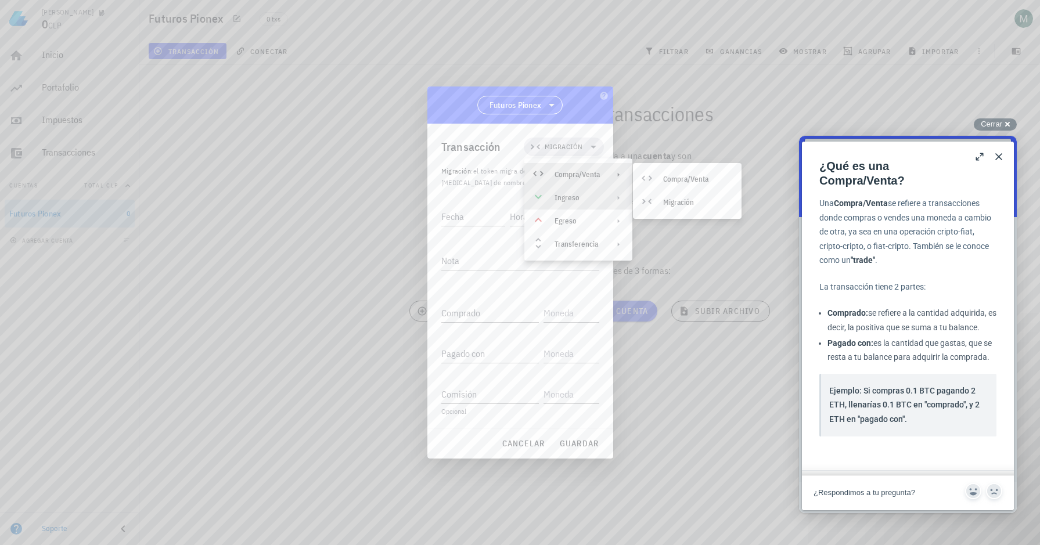
click at [593, 201] on div "Ingreso" at bounding box center [577, 197] width 45 height 9
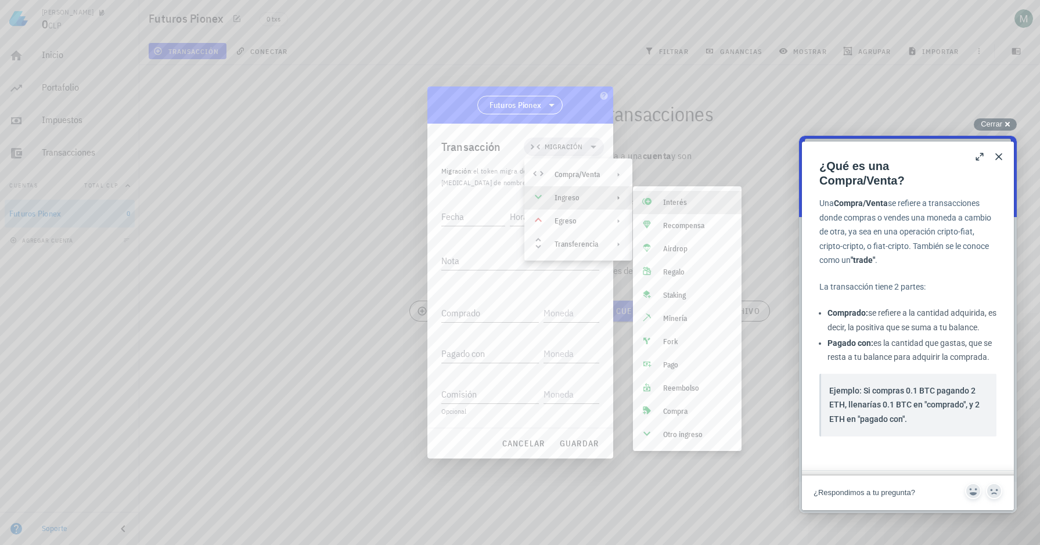
click at [647, 203] on icon at bounding box center [646, 201] width 9 height 7
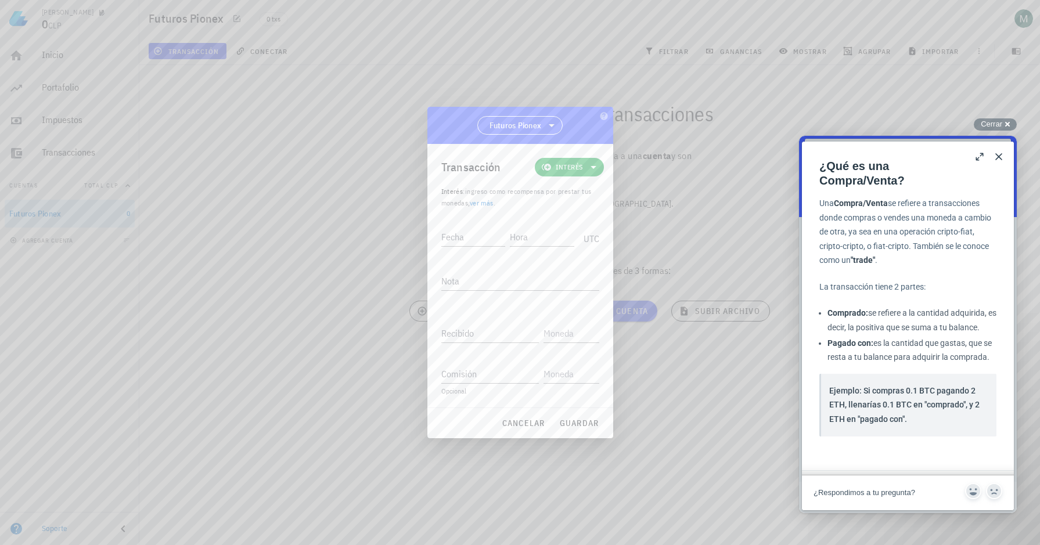
click at [1005, 163] on button "Close" at bounding box center [999, 156] width 19 height 19
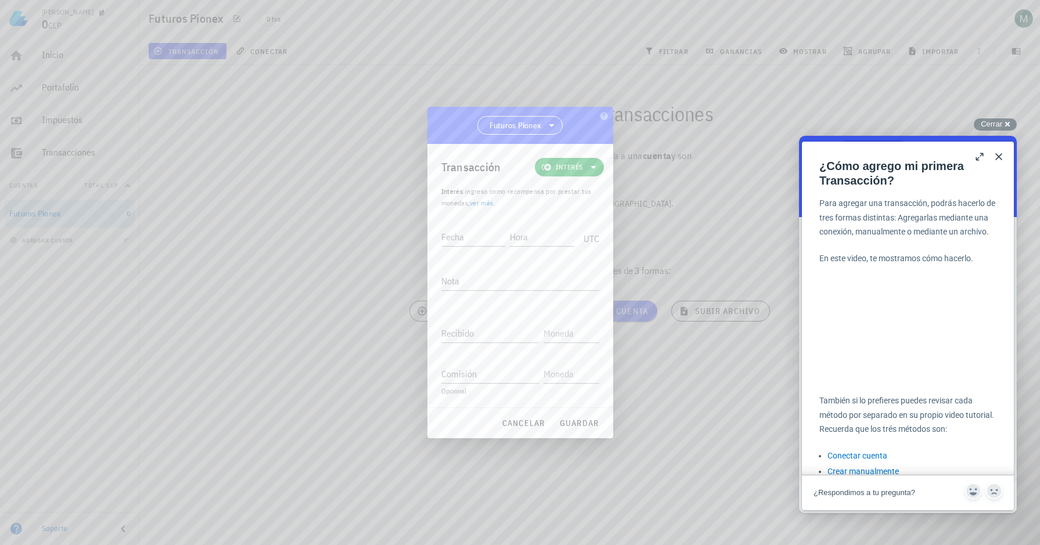
click at [1001, 161] on button "Close" at bounding box center [999, 156] width 19 height 19
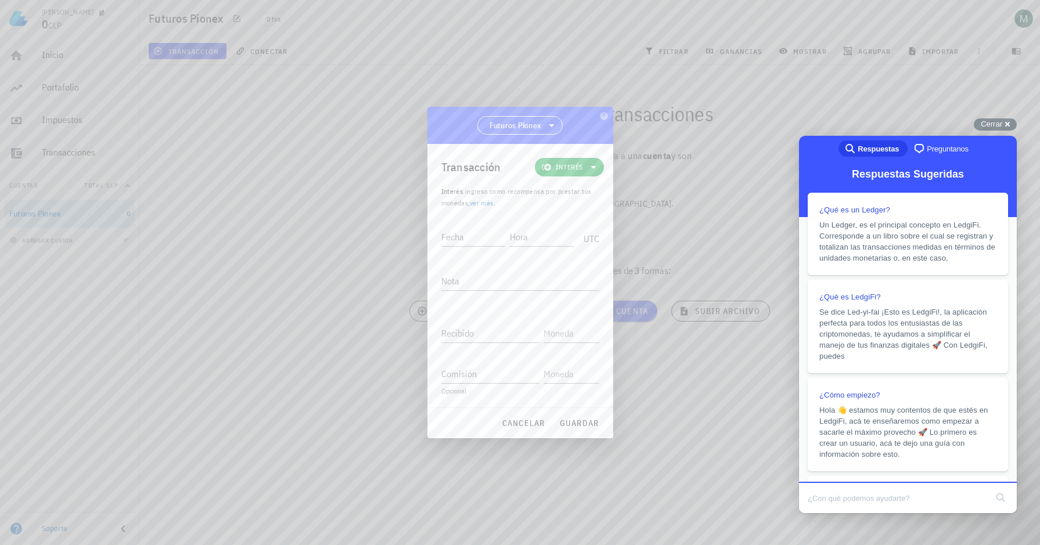
click at [865, 499] on input "Search Doc articles" at bounding box center [897, 498] width 179 height 24
type input "Quiero agregar un margin trading ¿Como lo hago?"
click button "search" at bounding box center [1000, 497] width 19 height 19
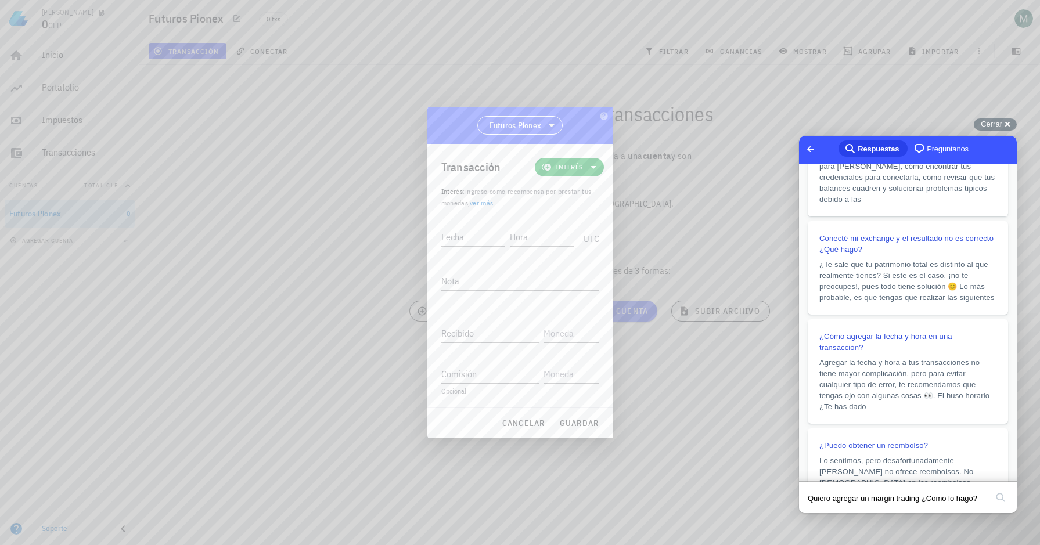
scroll to position [738, 0]
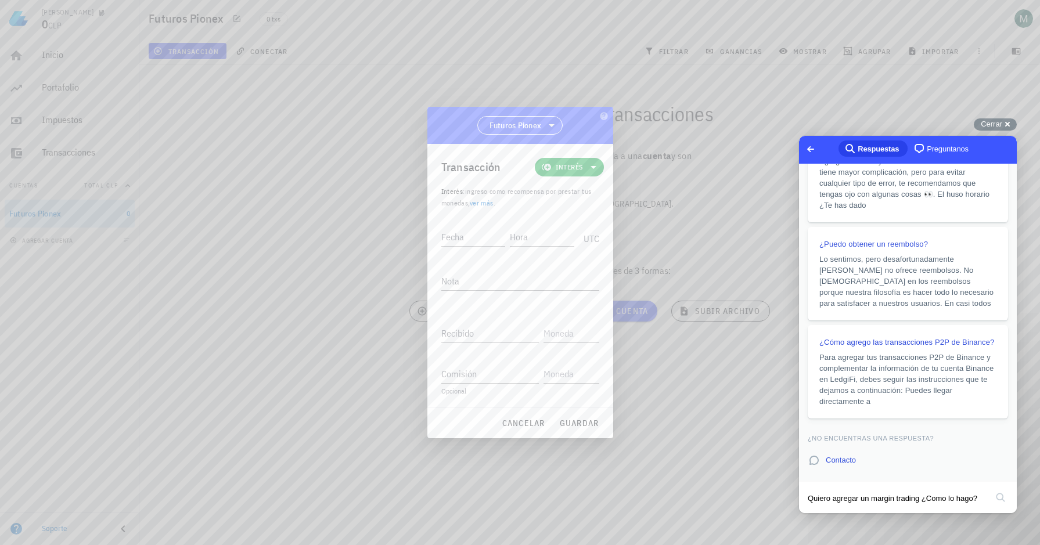
click at [987, 497] on div "Quiero agregar un margin trading ¿Como lo hago? search" at bounding box center [907, 498] width 213 height 27
click at [1004, 502] on button "search" at bounding box center [1000, 497] width 19 height 19
drag, startPoint x: 980, startPoint y: 497, endPoint x: 730, endPoint y: 481, distance: 250.2
click at [808, 486] on input "Quiero agregar un margin trading ¿Como lo hago?" at bounding box center [897, 498] width 179 height 24
type input "margin trading"
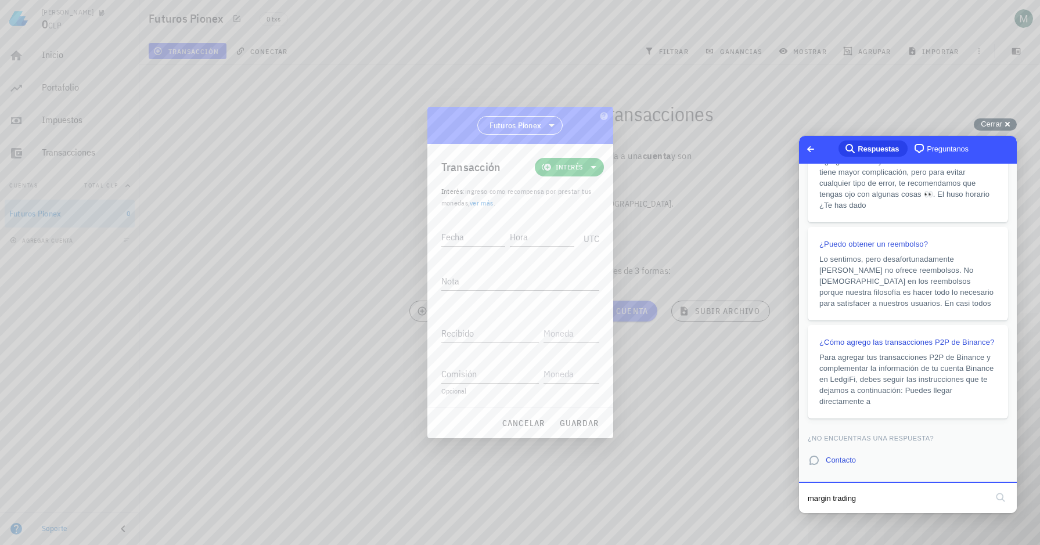
click at [991, 488] on button "search" at bounding box center [1000, 497] width 19 height 19
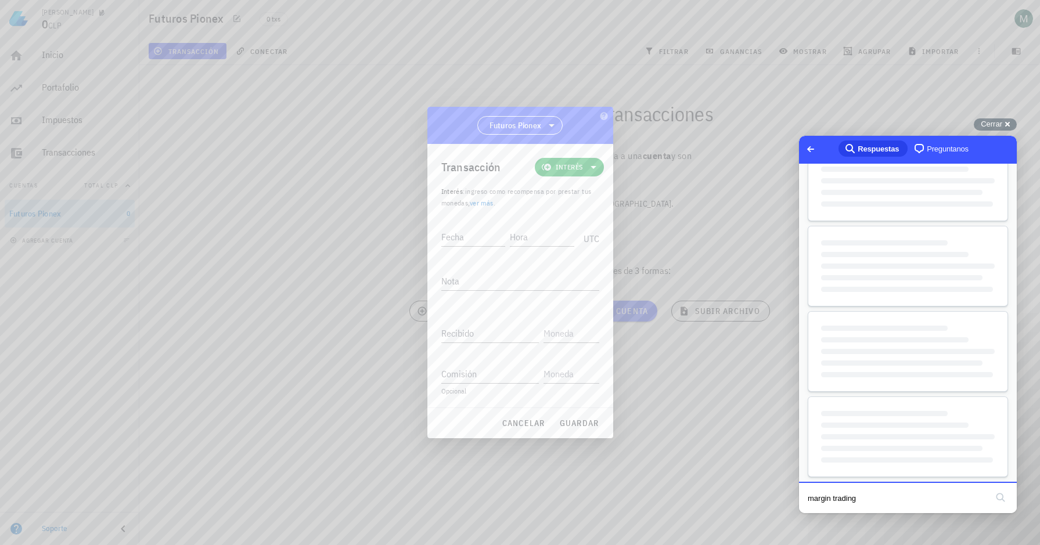
scroll to position [0, 0]
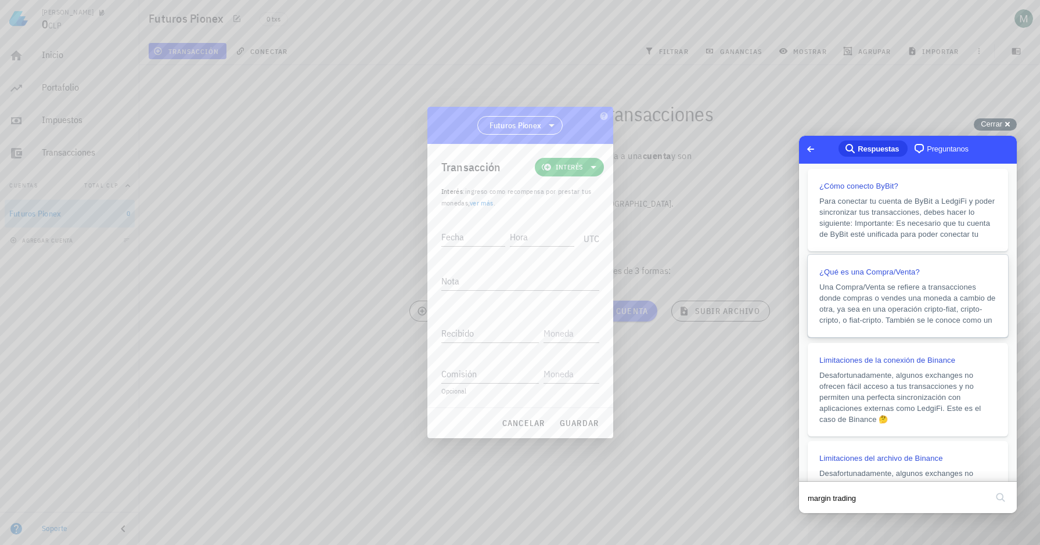
click at [937, 296] on span "Una Compra/Venta se refiere a transacciones donde compras o vendes una moneda a…" at bounding box center [907, 304] width 177 height 42
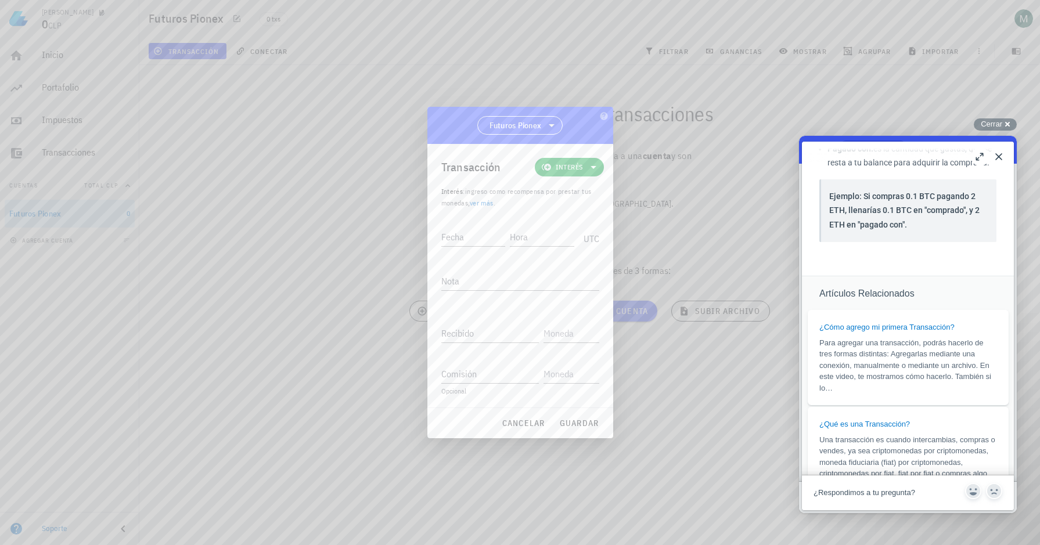
scroll to position [195, 0]
click at [999, 163] on button "Close" at bounding box center [999, 156] width 19 height 19
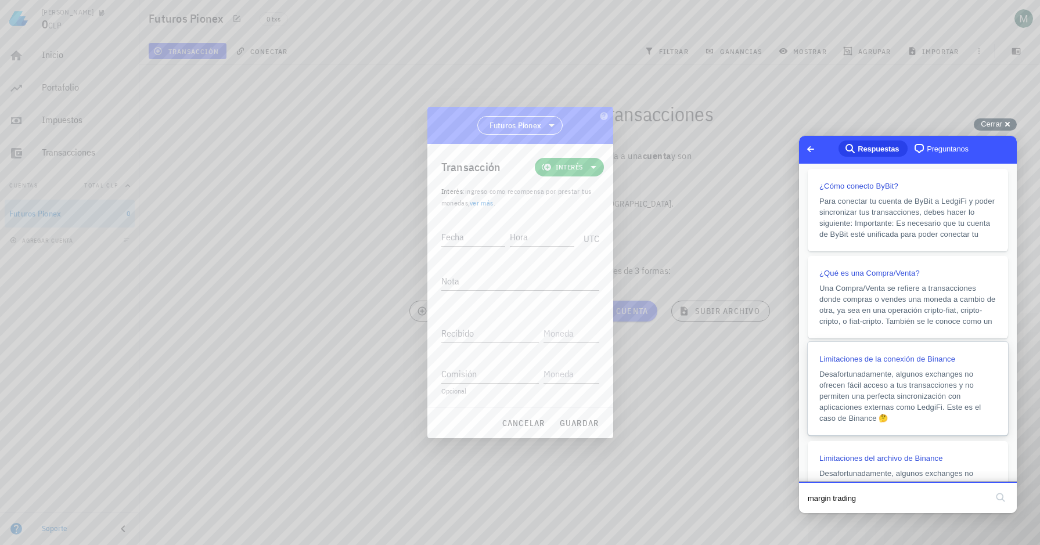
click at [896, 379] on span "Desafortunadamente, algunos exchanges no ofrecen fácil acceso a tus transaccion…" at bounding box center [907, 396] width 177 height 55
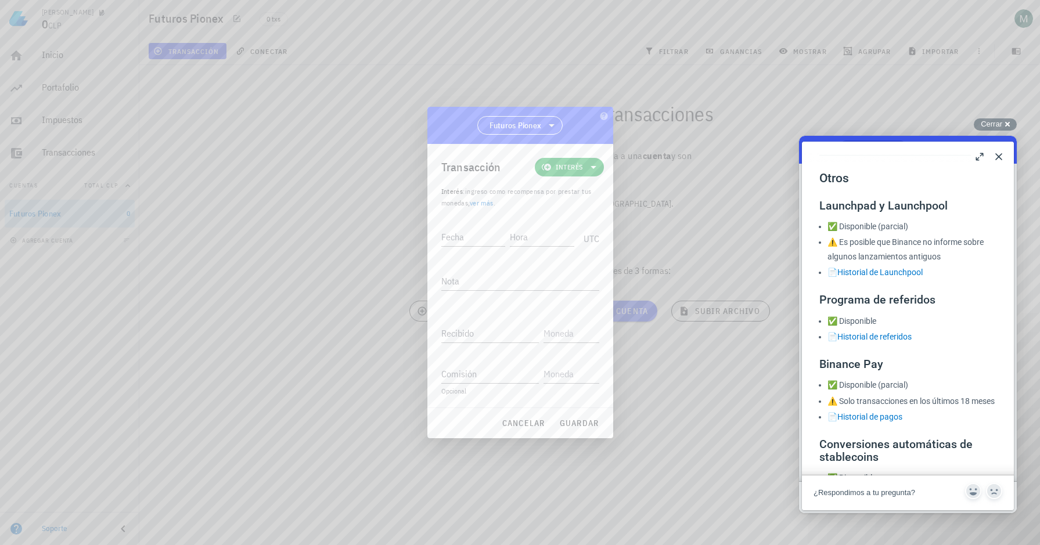
scroll to position [1498, 0]
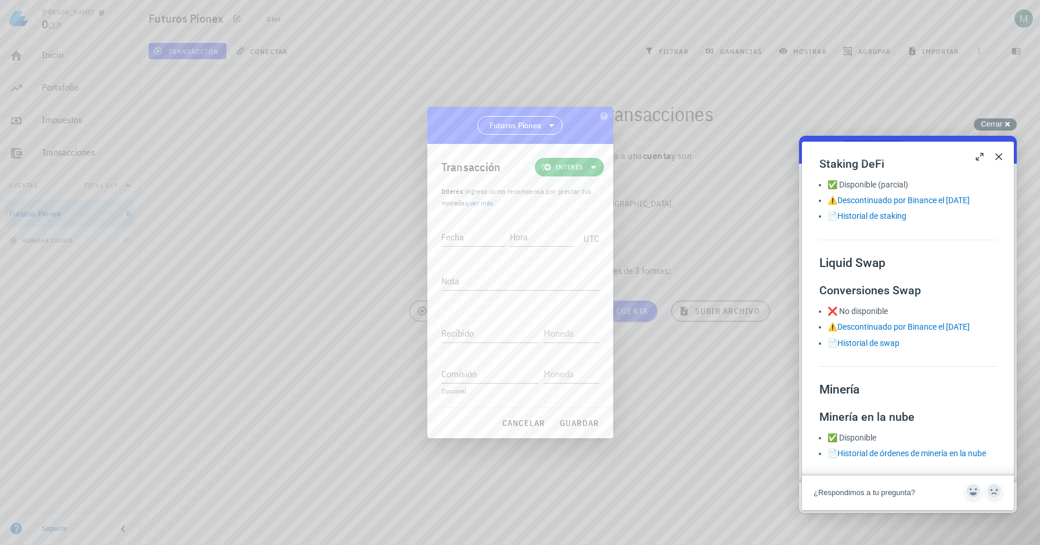
click at [999, 155] on button "Close" at bounding box center [999, 156] width 19 height 19
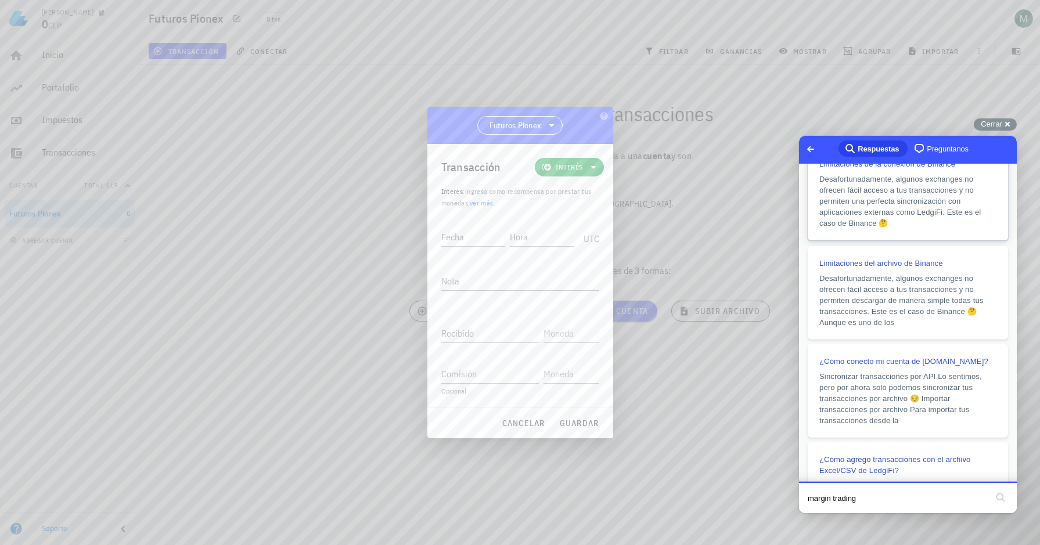
scroll to position [323, 0]
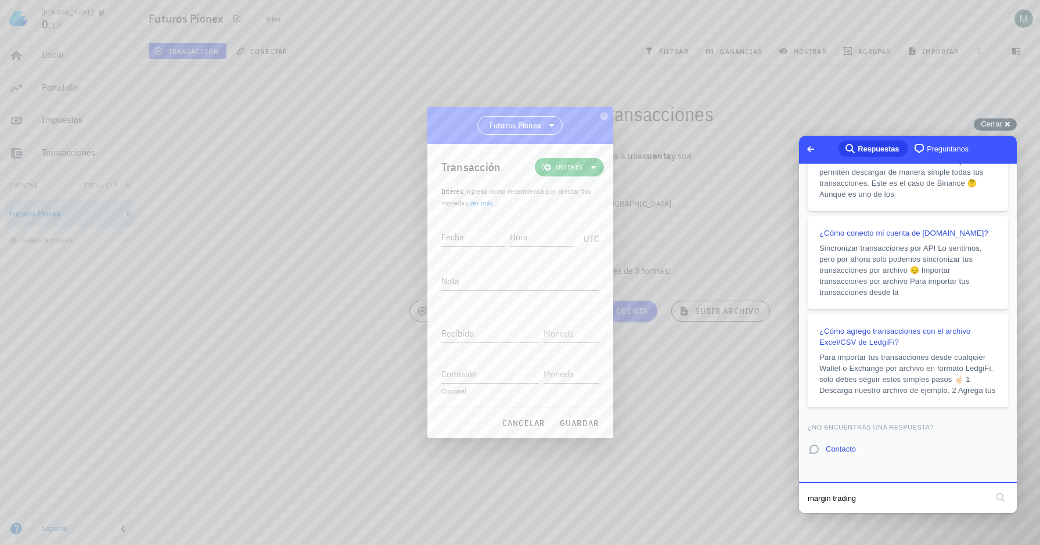
click at [748, 487] on div at bounding box center [520, 272] width 1040 height 545
click at [804, 147] on span "Go back" at bounding box center [811, 149] width 14 height 14
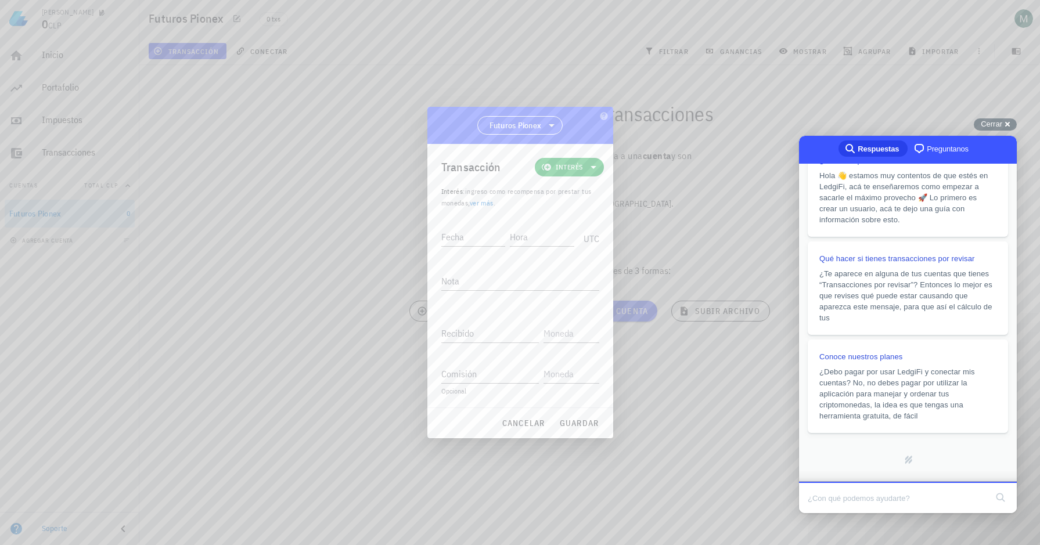
scroll to position [0, 0]
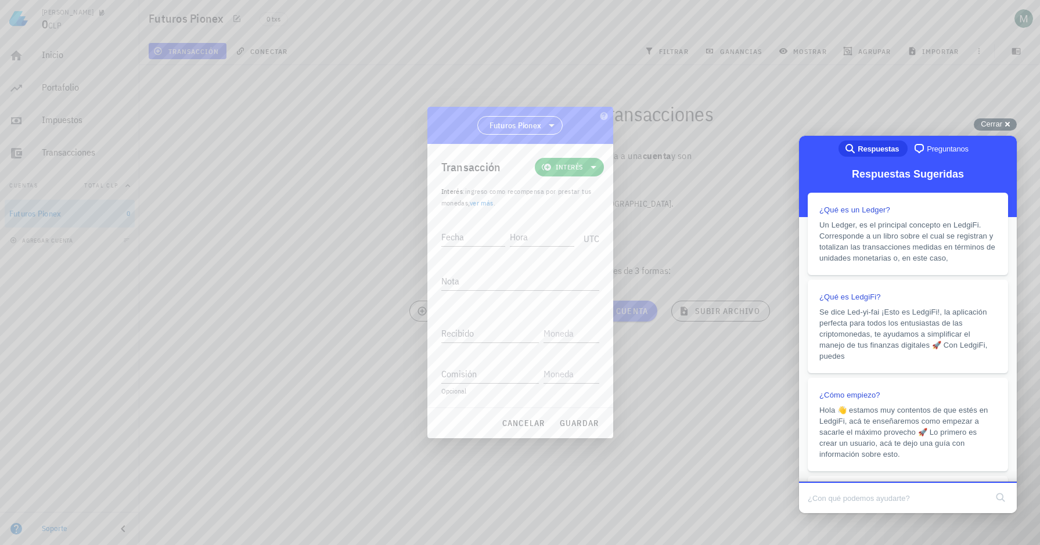
click at [742, 174] on div at bounding box center [520, 272] width 1040 height 545
